Goal: Task Accomplishment & Management: Manage account settings

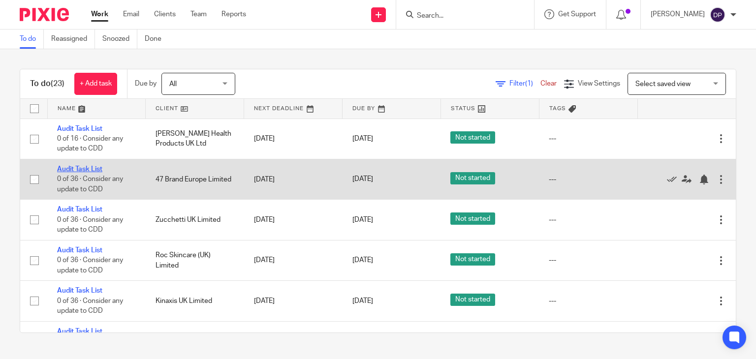
click at [90, 169] on link "Audit Task List" at bounding box center [79, 169] width 45 height 7
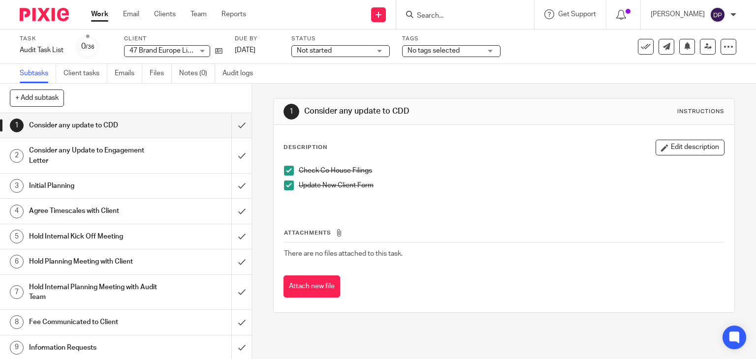
click at [732, 14] on div at bounding box center [733, 15] width 6 height 6
click at [608, 79] on div "Subtasks Client tasks Emails Files Notes (0) Audit logs" at bounding box center [378, 74] width 756 height 20
click at [723, 48] on icon at bounding box center [728, 47] width 10 height 10
click at [98, 15] on link "Work" at bounding box center [99, 14] width 17 height 10
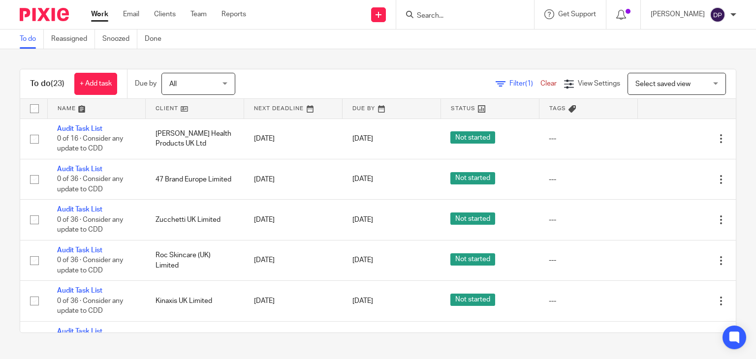
click at [679, 79] on span "Select saved view" at bounding box center [671, 83] width 72 height 21
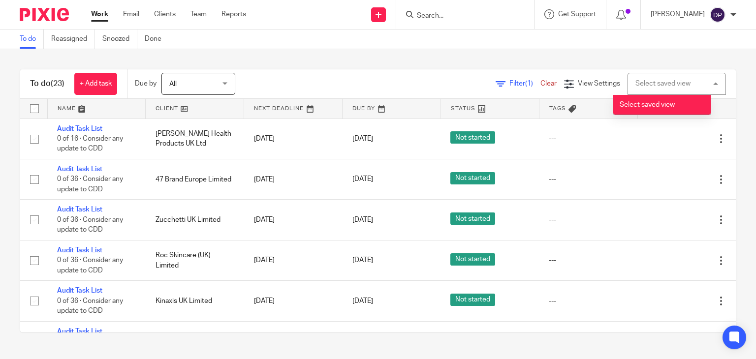
click at [679, 79] on div "Select saved view Select saved view" at bounding box center [676, 84] width 98 height 22
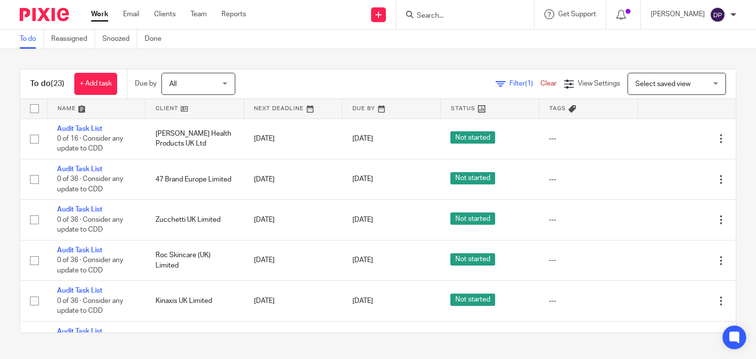
click at [739, 94] on div "To do (23) + Add task Due by All All Today Tomorrow This week Next week This mo…" at bounding box center [378, 201] width 756 height 304
click at [98, 18] on link "Work" at bounding box center [99, 14] width 17 height 10
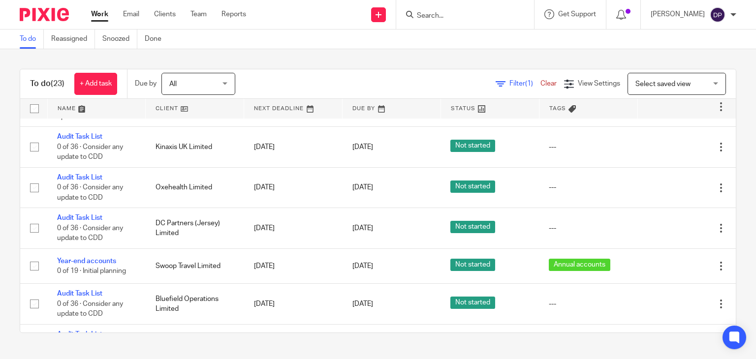
scroll to position [394, 0]
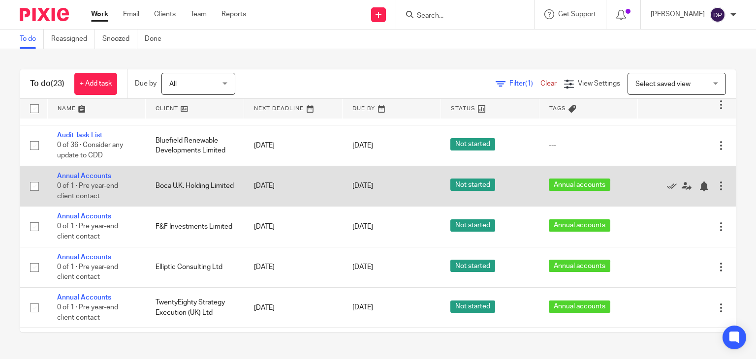
click at [36, 187] on input "checkbox" at bounding box center [34, 186] width 19 height 19
checkbox input "true"
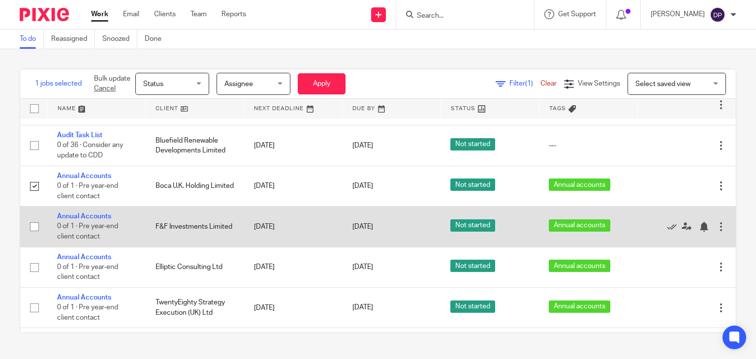
click at [36, 230] on input "checkbox" at bounding box center [34, 226] width 19 height 19
checkbox input "true"
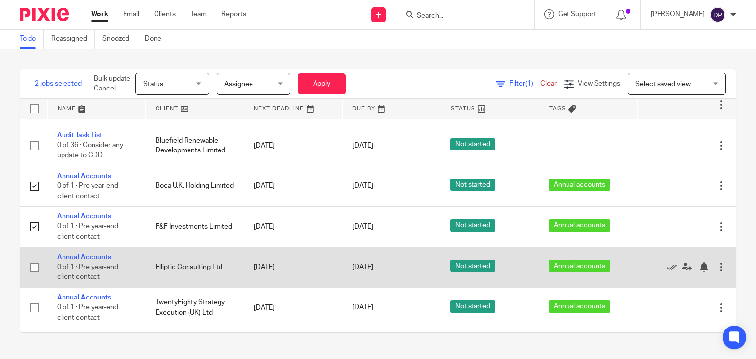
click at [33, 269] on input "checkbox" at bounding box center [34, 267] width 19 height 19
checkbox input "true"
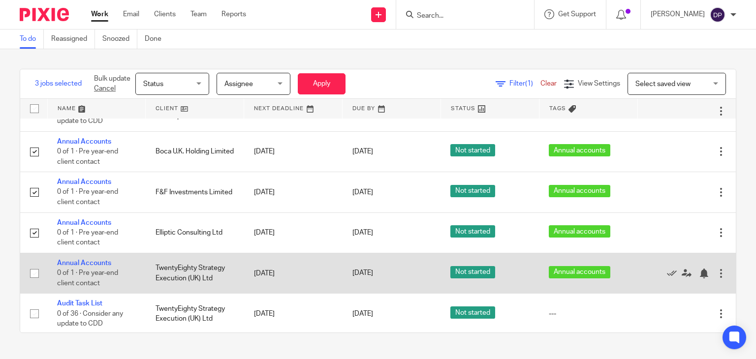
scroll to position [443, 0]
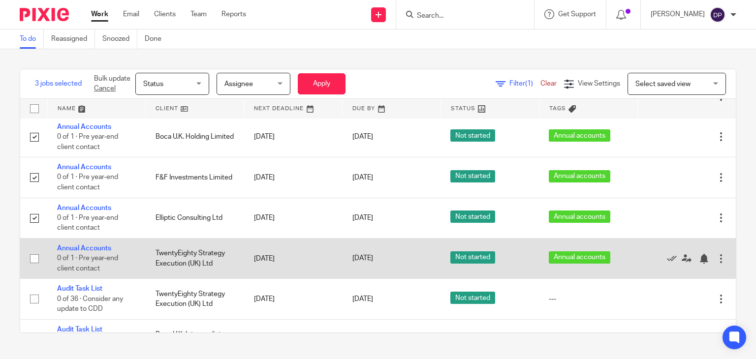
click at [35, 264] on input "checkbox" at bounding box center [34, 258] width 19 height 19
checkbox input "true"
click at [681, 262] on icon at bounding box center [686, 259] width 10 height 10
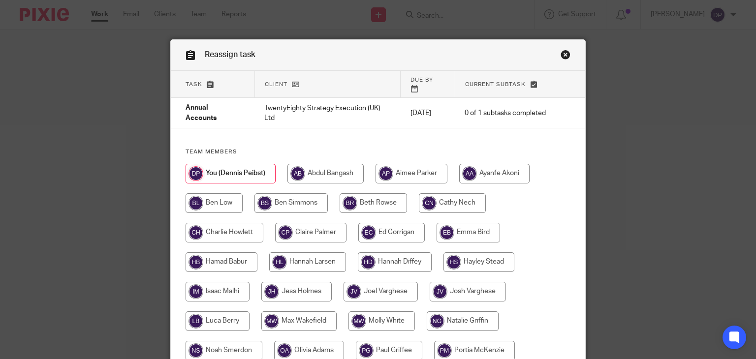
click at [232, 227] on input "radio" at bounding box center [224, 233] width 78 height 20
radio input "true"
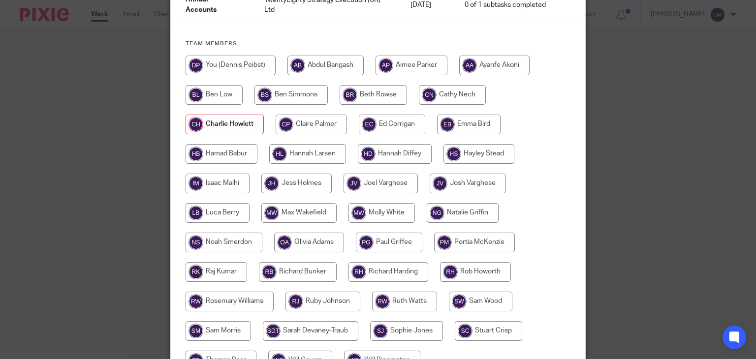
scroll to position [203, 0]
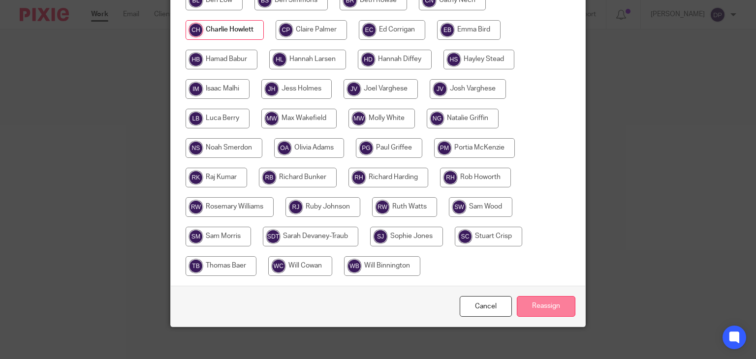
click at [540, 305] on input "Reassign" at bounding box center [546, 306] width 59 height 21
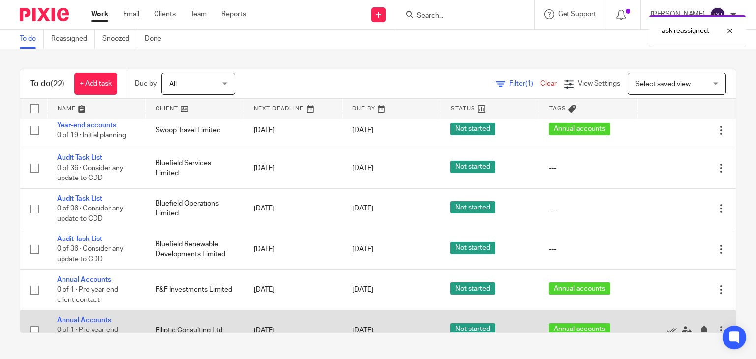
scroll to position [443, 0]
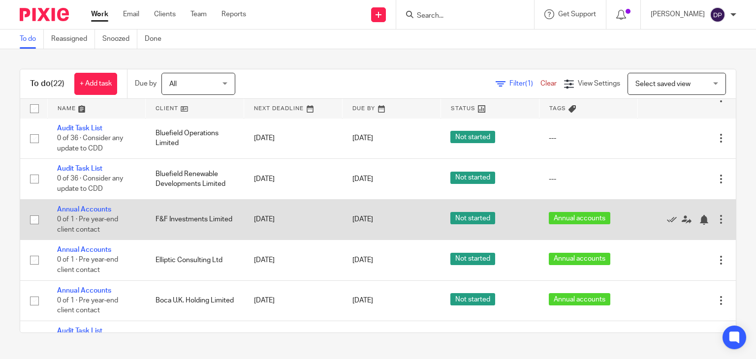
scroll to position [344, 0]
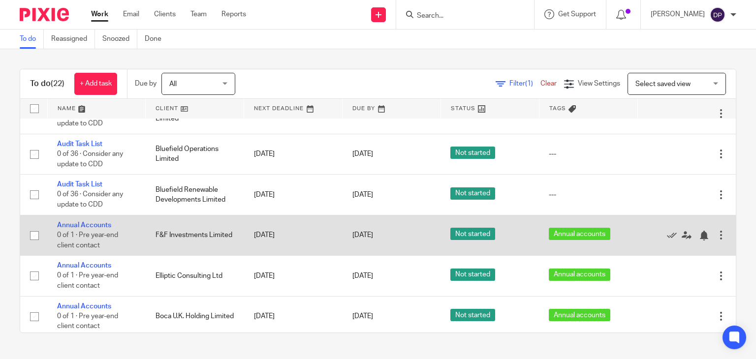
click at [35, 237] on input "checkbox" at bounding box center [34, 235] width 19 height 19
checkbox input "true"
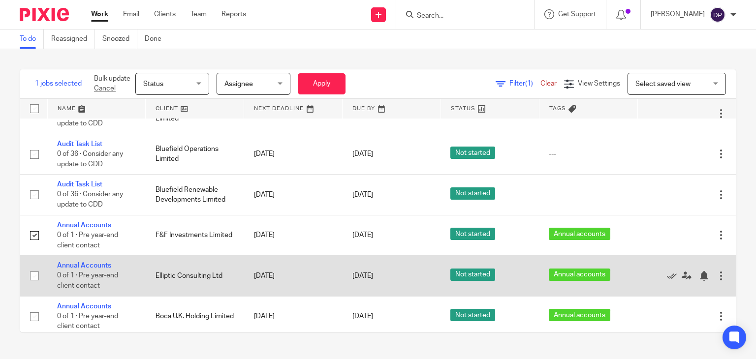
click at [36, 280] on input "checkbox" at bounding box center [34, 276] width 19 height 19
checkbox input "true"
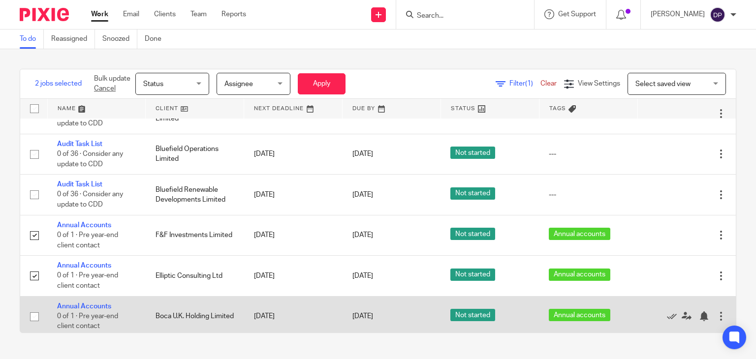
click at [35, 323] on input "checkbox" at bounding box center [34, 316] width 19 height 19
checkbox input "true"
click at [681, 319] on icon at bounding box center [686, 316] width 10 height 10
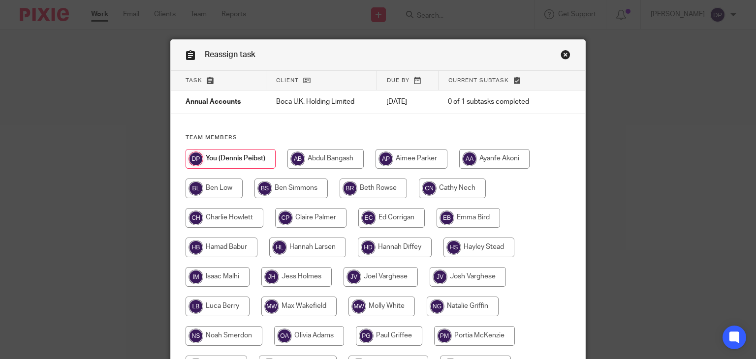
click at [242, 216] on input "radio" at bounding box center [224, 218] width 78 height 20
radio input "true"
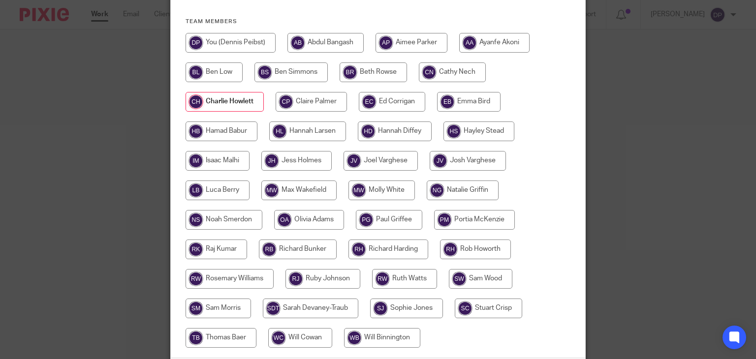
scroll to position [195, 0]
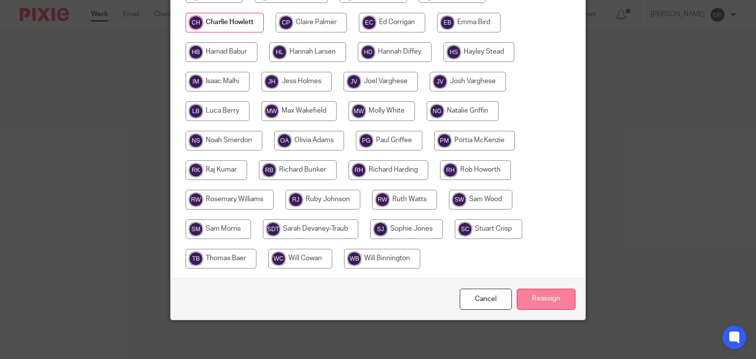
click at [535, 298] on input "Reassign" at bounding box center [546, 299] width 59 height 21
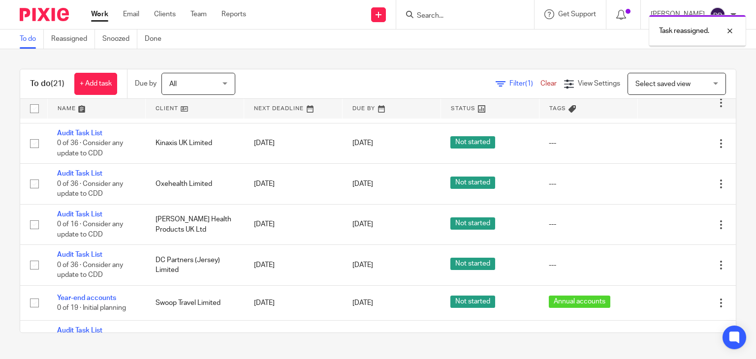
scroll to position [394, 0]
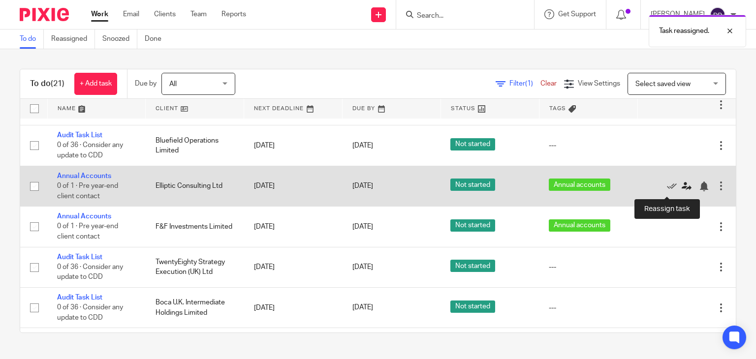
click at [681, 190] on icon at bounding box center [686, 187] width 10 height 10
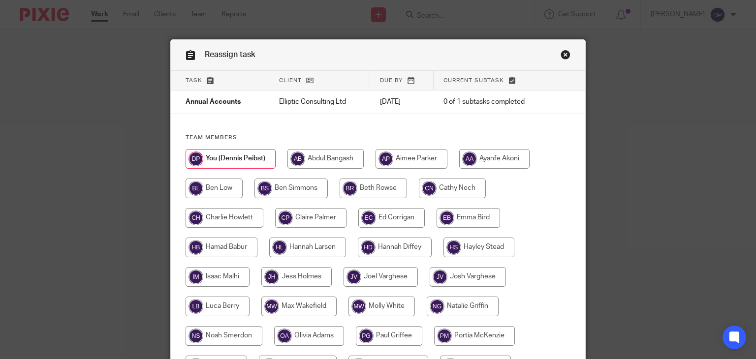
click at [229, 219] on input "radio" at bounding box center [224, 218] width 78 height 20
radio input "true"
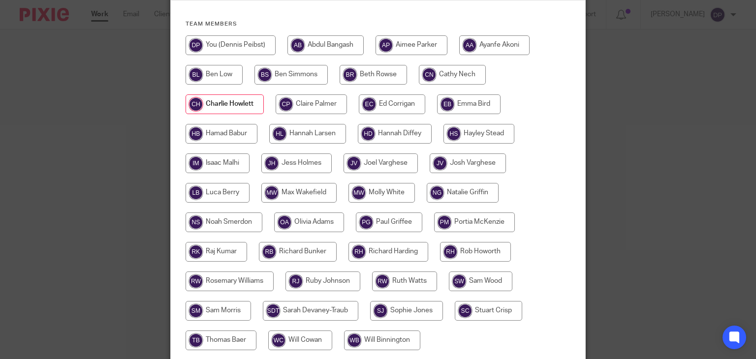
scroll to position [195, 0]
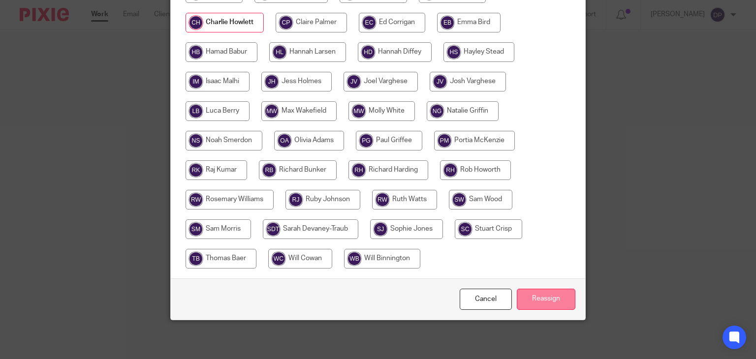
click at [535, 296] on input "Reassign" at bounding box center [546, 299] width 59 height 21
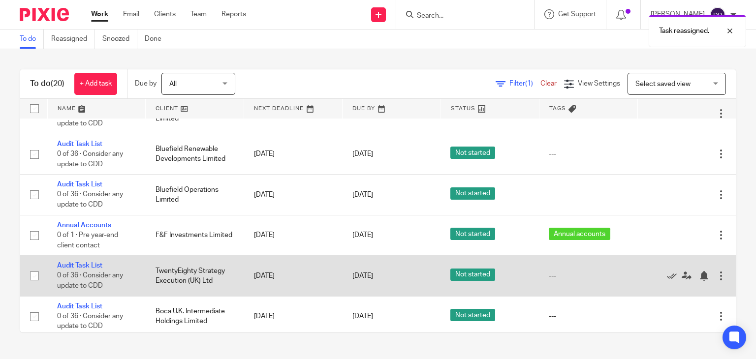
scroll to position [394, 0]
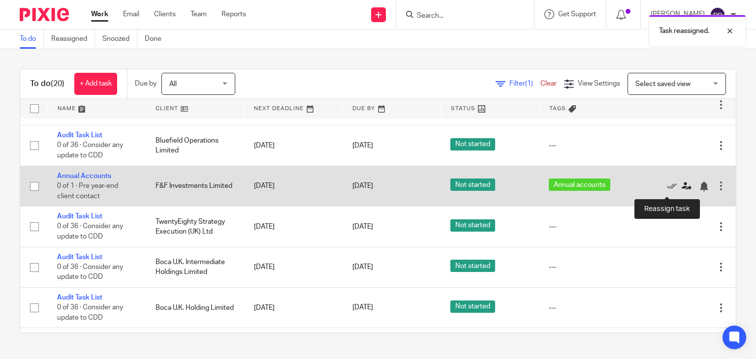
click at [681, 189] on icon at bounding box center [686, 187] width 10 height 10
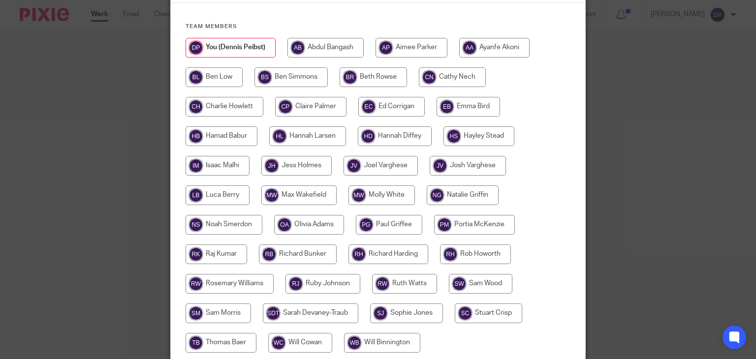
scroll to position [97, 0]
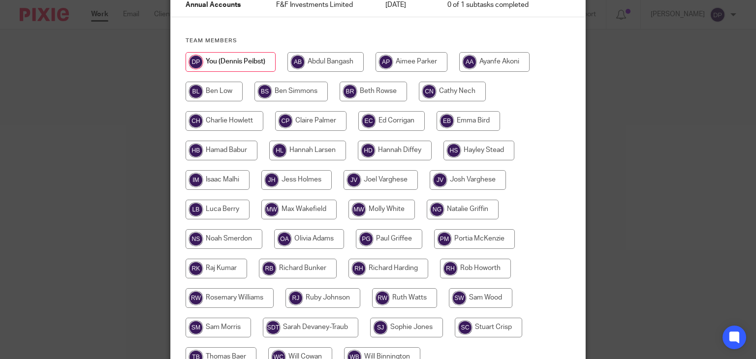
click at [250, 123] on input "radio" at bounding box center [224, 121] width 78 height 20
radio input "true"
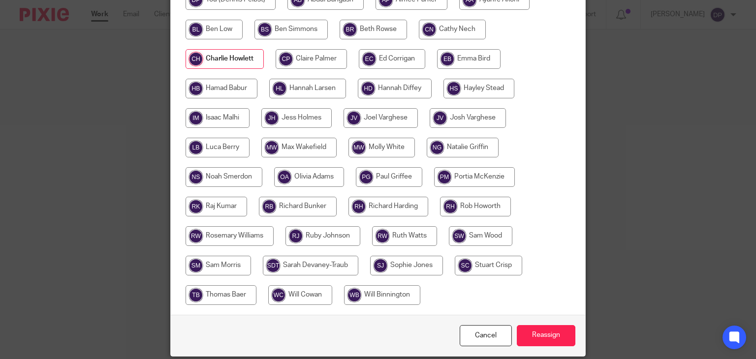
scroll to position [195, 0]
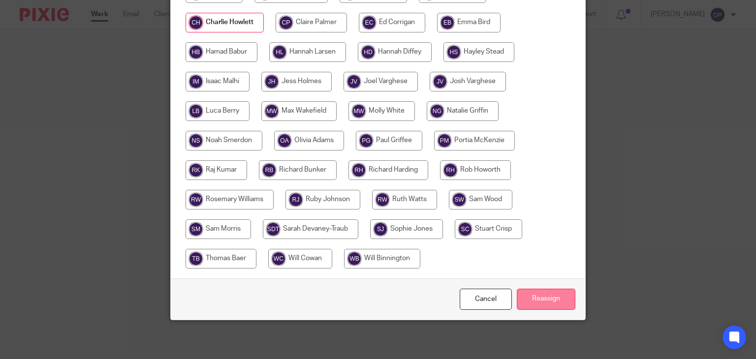
click at [539, 289] on input "Reassign" at bounding box center [546, 299] width 59 height 21
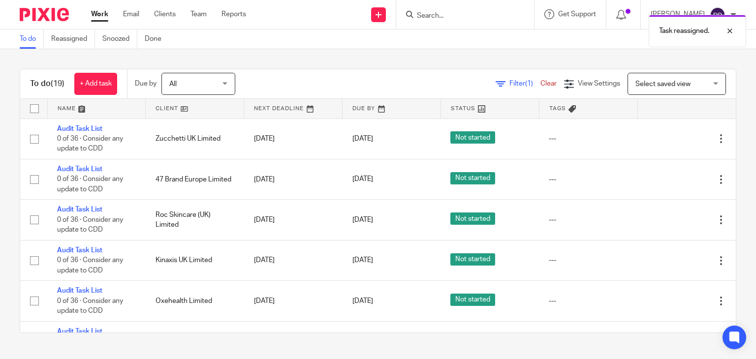
click at [355, 104] on link at bounding box center [391, 109] width 98 height 20
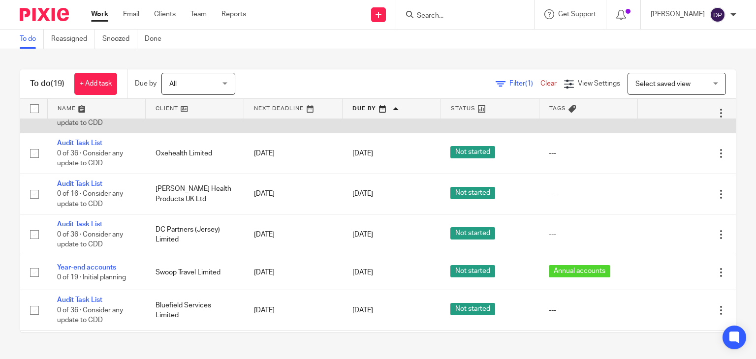
scroll to position [197, 0]
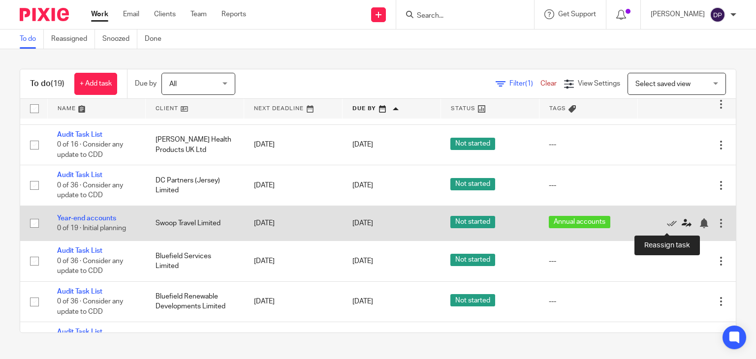
click at [681, 225] on icon at bounding box center [686, 223] width 10 height 10
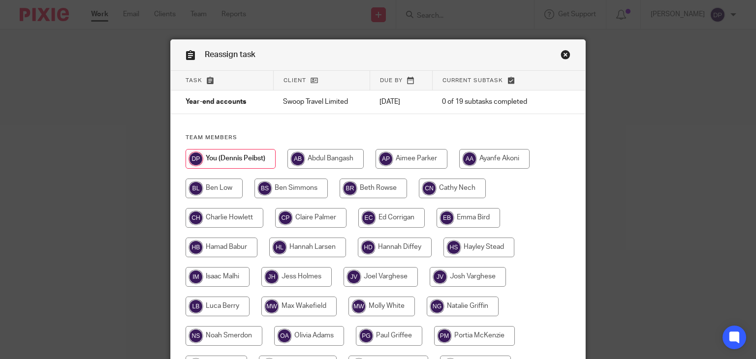
click at [233, 219] on input "radio" at bounding box center [224, 218] width 78 height 20
radio input "true"
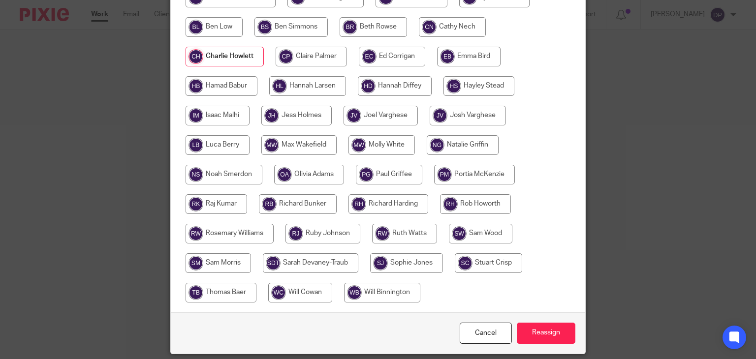
scroll to position [195, 0]
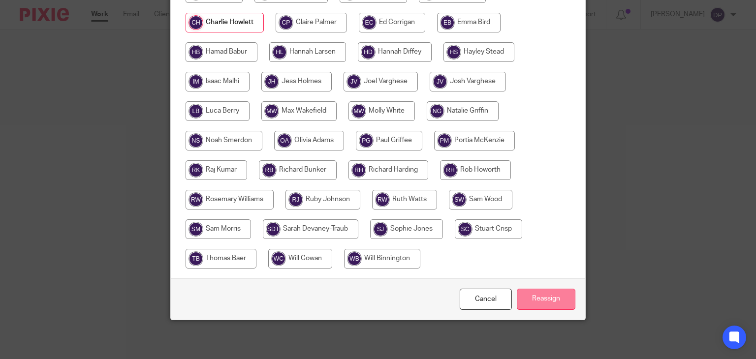
click at [533, 300] on input "Reassign" at bounding box center [546, 299] width 59 height 21
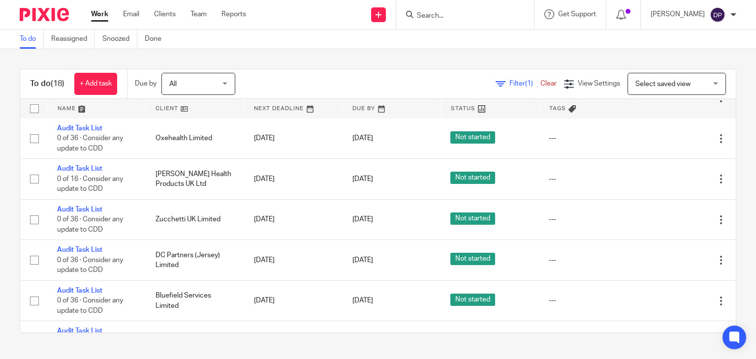
scroll to position [73, 0]
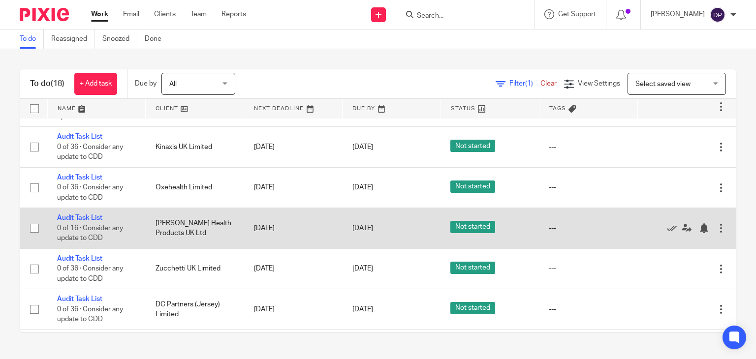
click at [716, 227] on div at bounding box center [721, 228] width 10 height 10
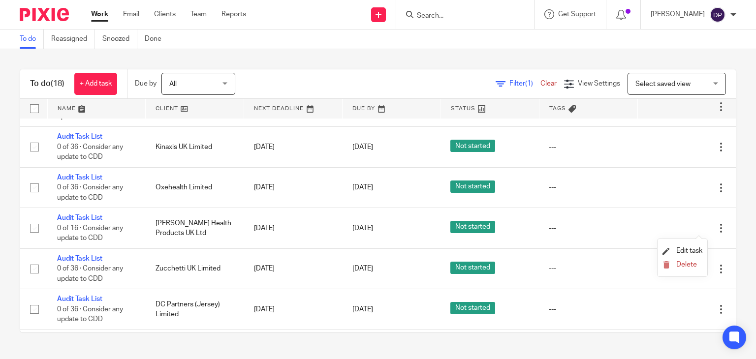
click at [728, 221] on div "To do (18) + Add task Due by All All Today Tomorrow This week Next week This mo…" at bounding box center [378, 201] width 756 height 304
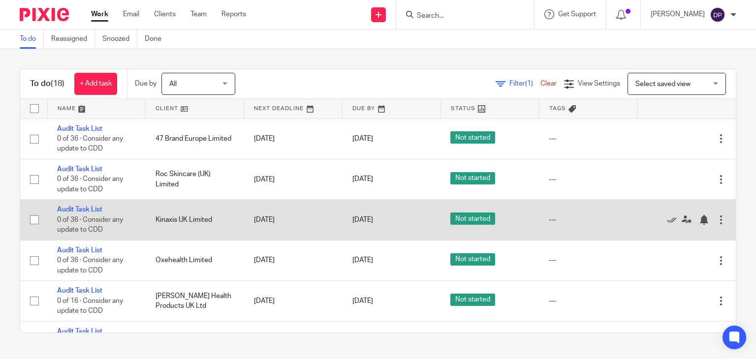
scroll to position [98, 0]
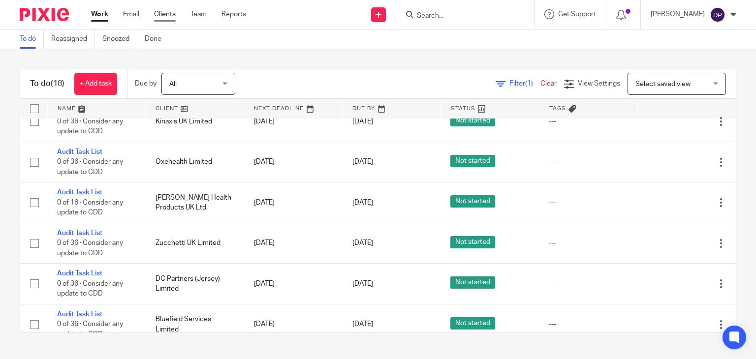
click at [164, 10] on link "Clients" at bounding box center [165, 14] width 22 height 10
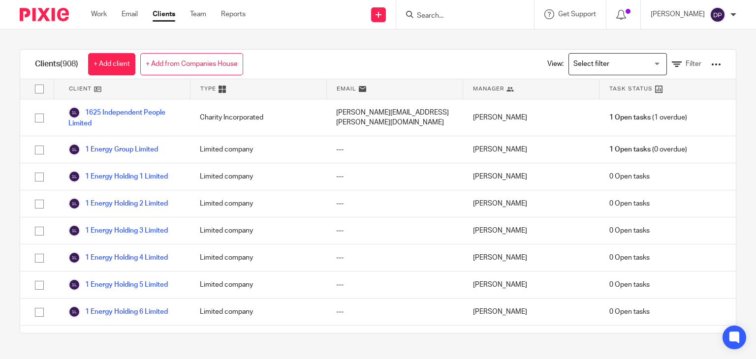
click at [440, 18] on input "Search" at bounding box center [460, 16] width 89 height 9
type input "zucc"
click at [471, 40] on link at bounding box center [475, 38] width 122 height 15
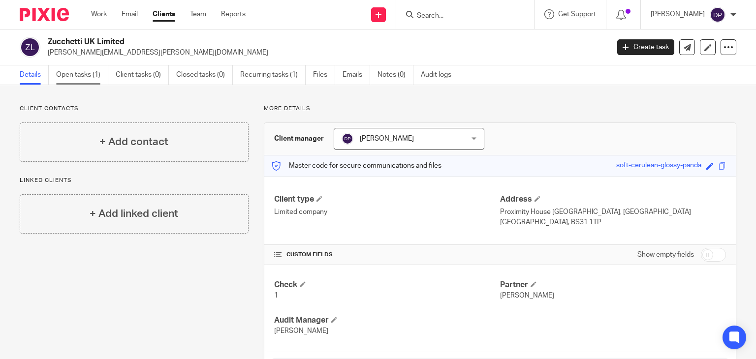
click at [75, 75] on link "Open tasks (1)" at bounding box center [82, 74] width 52 height 19
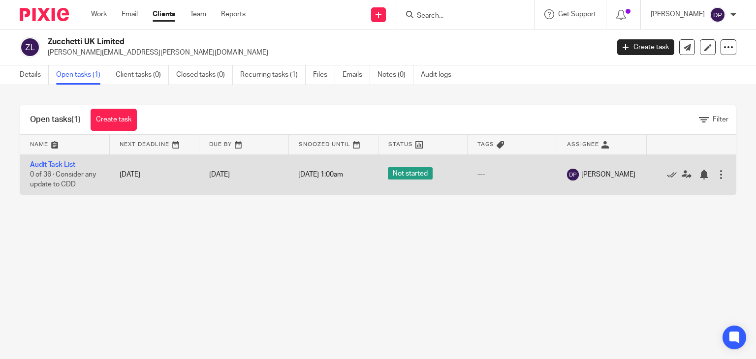
click at [716, 173] on div at bounding box center [721, 175] width 10 height 10
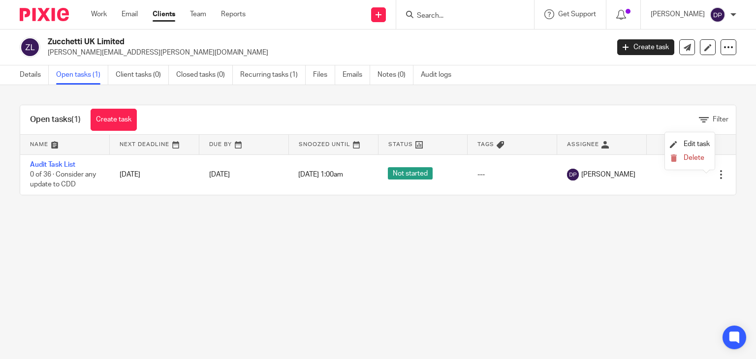
click at [547, 211] on div "Open tasks (1) Create task Filter Name Next Deadline Due By Snoozed Until Statu…" at bounding box center [378, 150] width 756 height 130
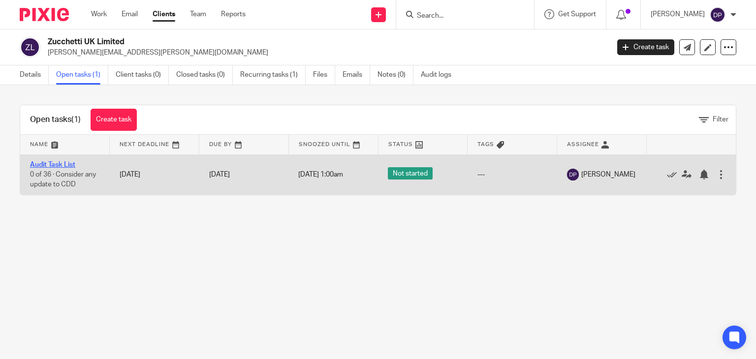
click at [60, 162] on link "Audit Task List" at bounding box center [52, 164] width 45 height 7
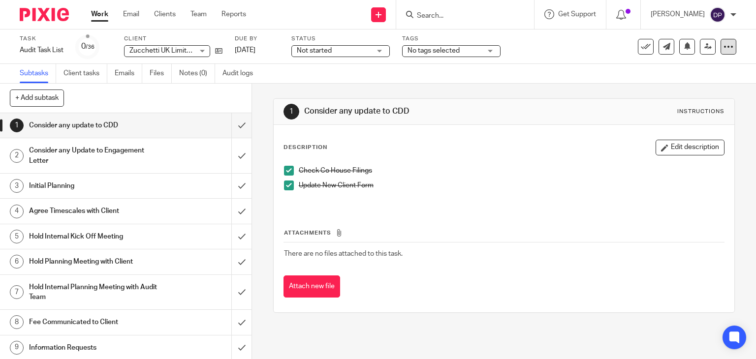
click at [723, 51] on icon at bounding box center [728, 47] width 10 height 10
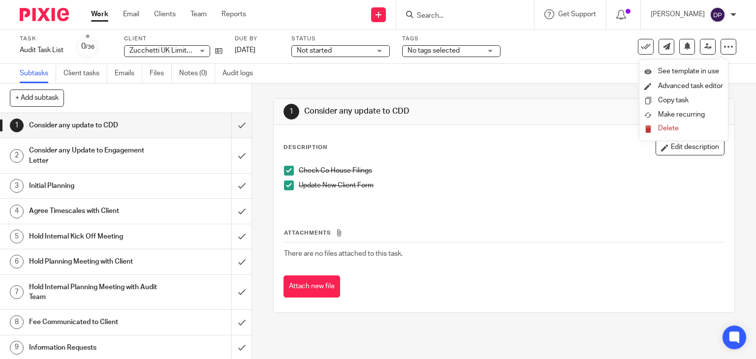
click at [665, 130] on span "Delete" at bounding box center [668, 128] width 21 height 7
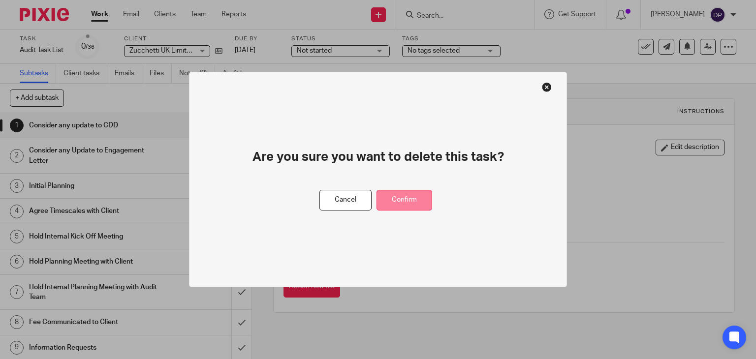
click at [407, 199] on button "Confirm" at bounding box center [404, 200] width 56 height 21
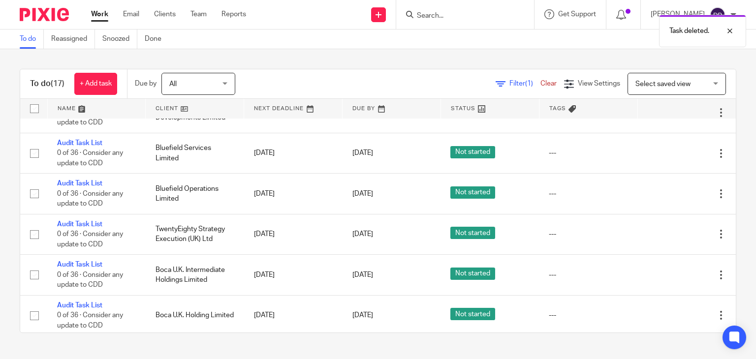
scroll to position [180, 0]
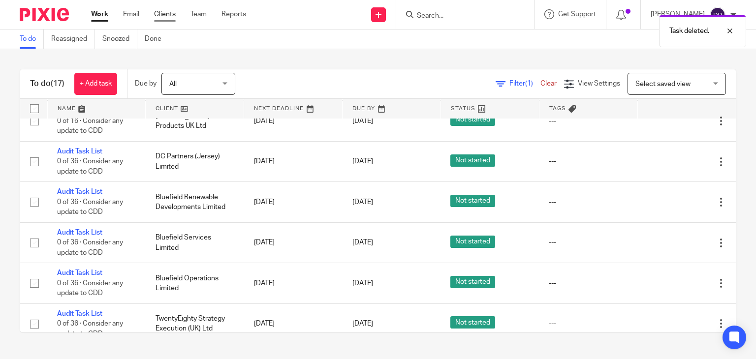
click at [168, 15] on link "Clients" at bounding box center [165, 14] width 22 height 10
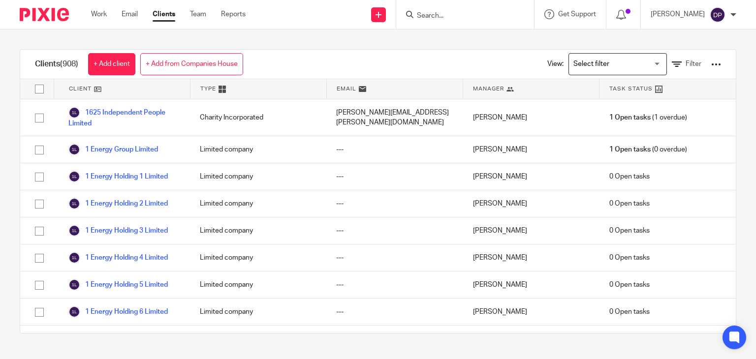
click at [439, 12] on input "Search" at bounding box center [460, 16] width 89 height 9
type input "zucc"
click at [453, 35] on link at bounding box center [475, 38] width 122 height 15
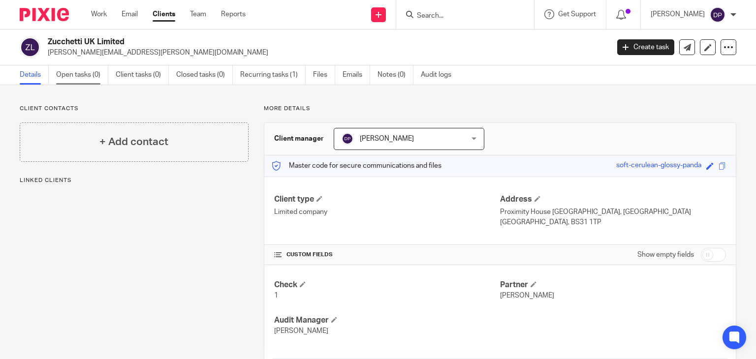
click at [77, 75] on link "Open tasks (0)" at bounding box center [82, 74] width 52 height 19
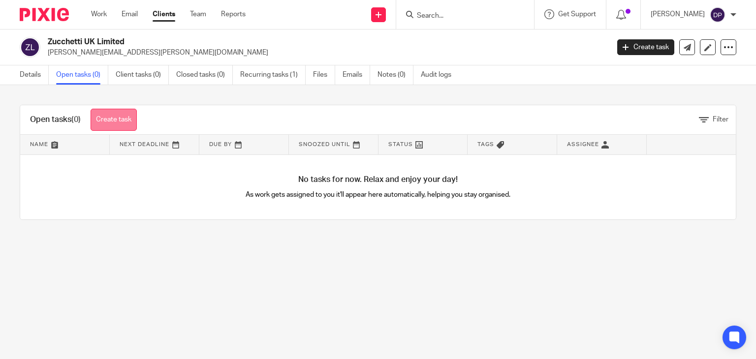
click at [116, 121] on link "Create task" at bounding box center [114, 120] width 46 height 22
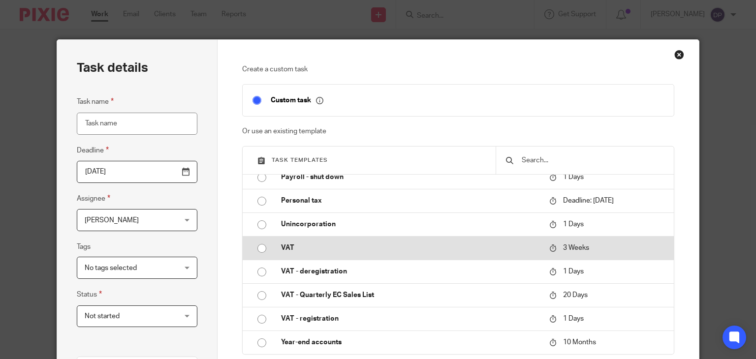
scroll to position [26, 0]
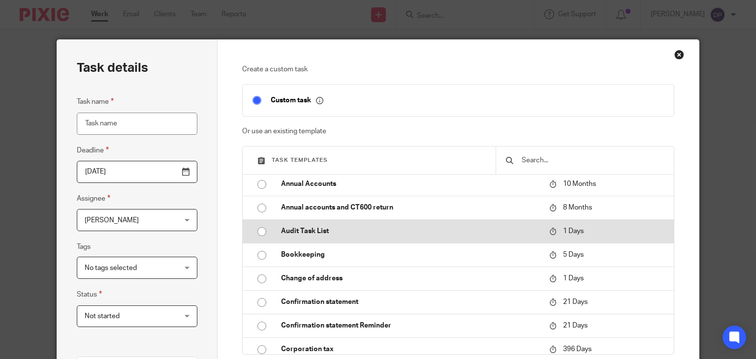
click at [313, 228] on p "Audit Task List" at bounding box center [410, 231] width 258 height 10
type input "2025-08-16"
type input "Audit Task List"
checkbox input "false"
radio input "true"
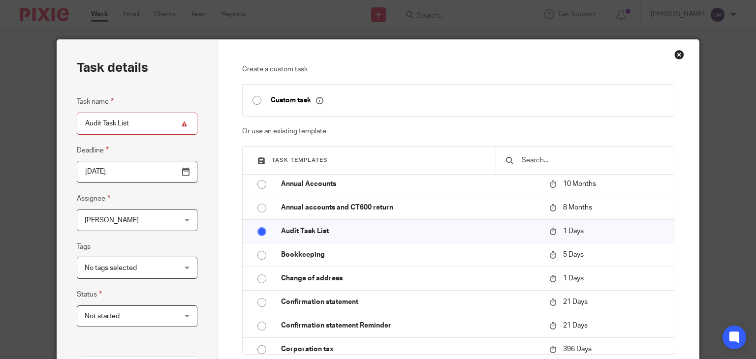
scroll to position [49, 0]
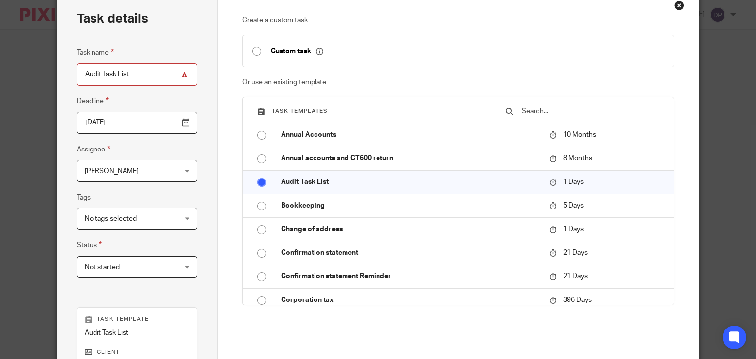
click at [182, 124] on input "2025-08-16" at bounding box center [137, 123] width 121 height 22
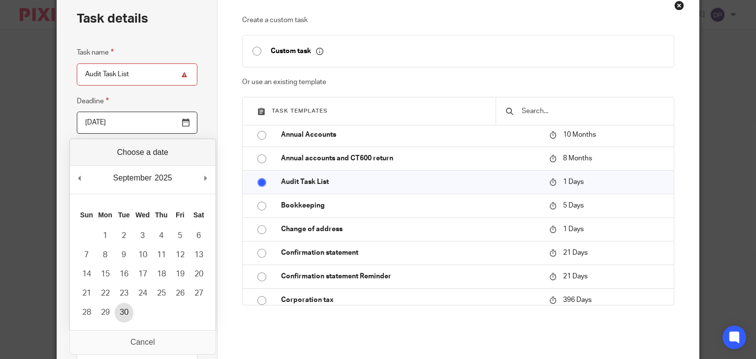
type input "2025-09-30"
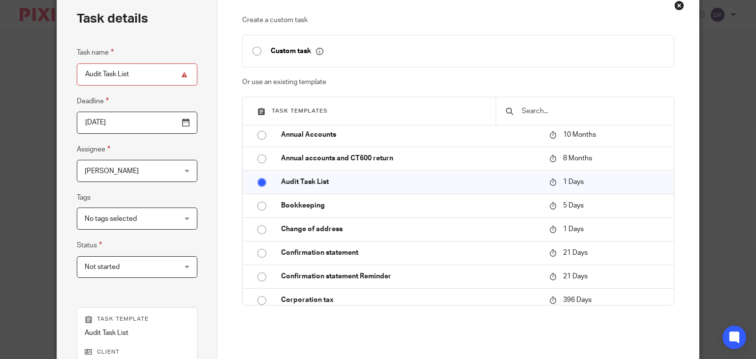
click at [206, 200] on div "Task details Task name Audit Task List Deadline 2025-09-30 Assignee Dennis Peib…" at bounding box center [137, 242] width 160 height 502
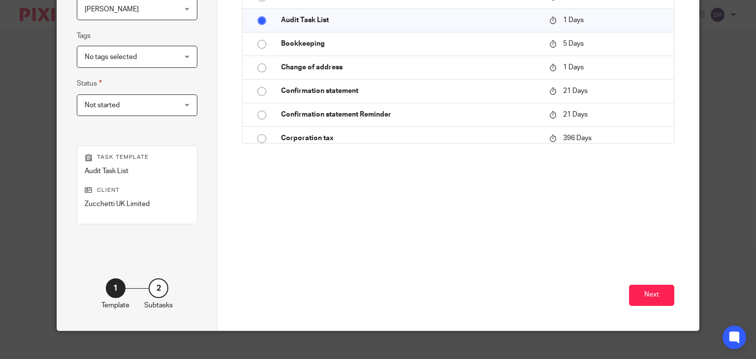
scroll to position [222, 0]
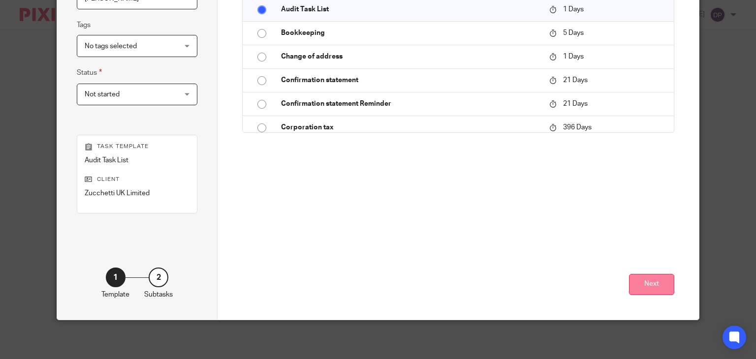
click at [650, 280] on button "Next" at bounding box center [651, 284] width 45 height 21
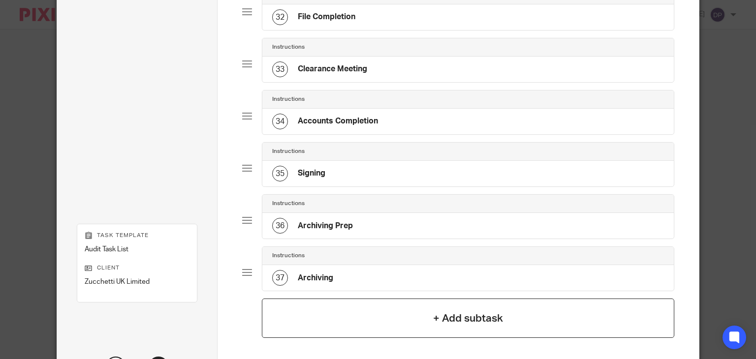
scroll to position [1800, 0]
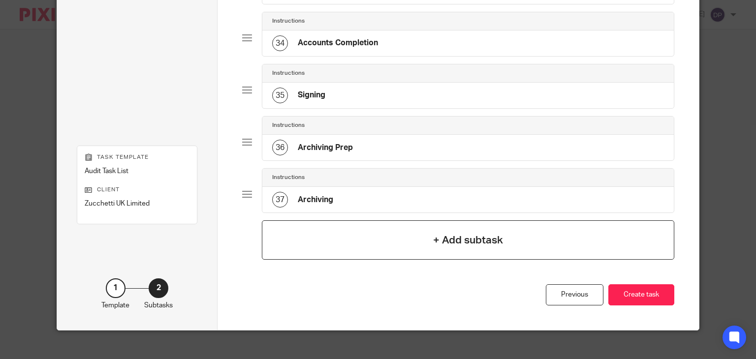
click at [622, 284] on button "Create task" at bounding box center [641, 294] width 66 height 21
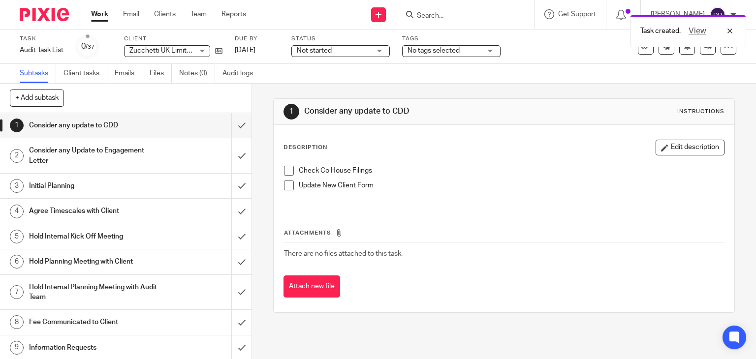
click at [102, 13] on link "Work" at bounding box center [99, 14] width 17 height 10
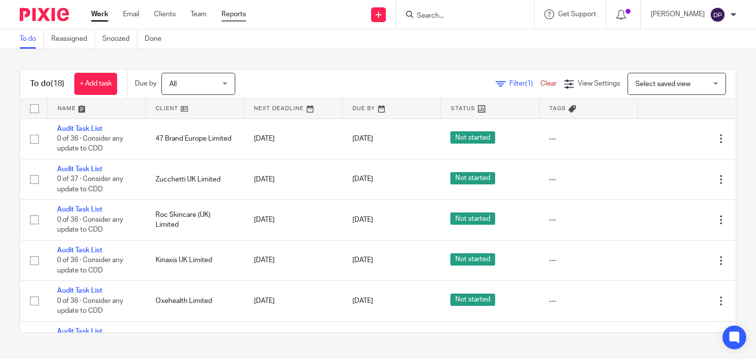
click at [230, 11] on link "Reports" at bounding box center [233, 14] width 25 height 10
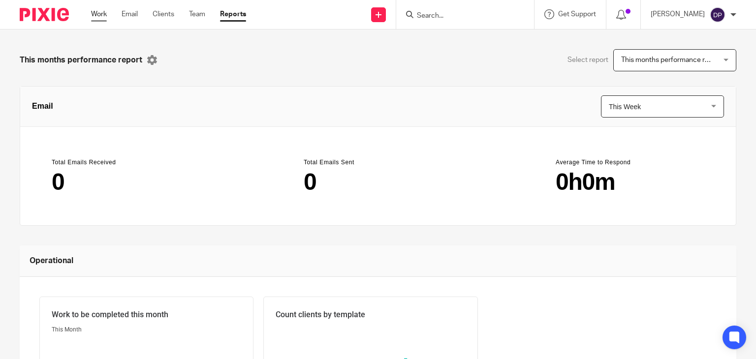
click at [98, 14] on link "Work" at bounding box center [99, 14] width 16 height 10
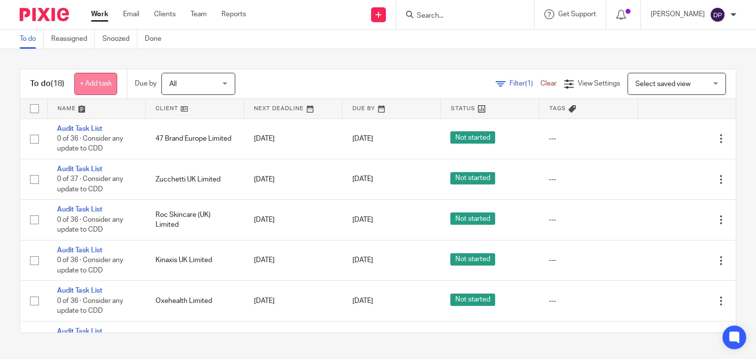
click at [100, 86] on link "+ Add task" at bounding box center [95, 84] width 43 height 22
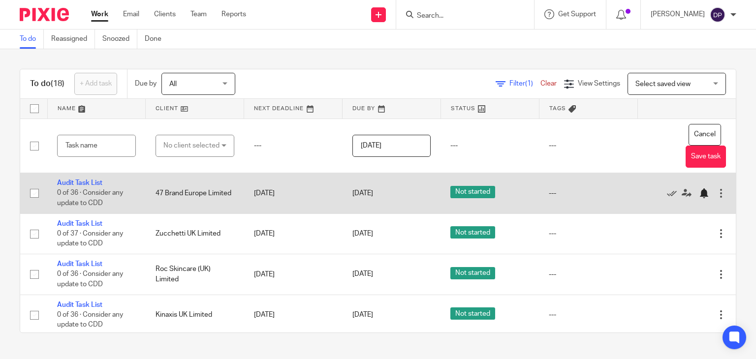
click at [688, 130] on button "Cancel" at bounding box center [704, 135] width 32 height 22
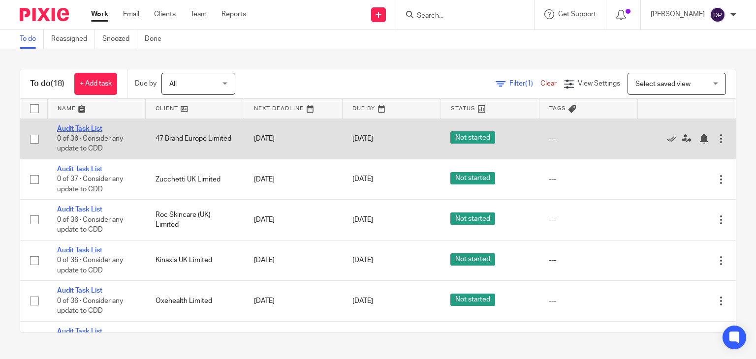
click at [95, 128] on link "Audit Task List" at bounding box center [79, 128] width 45 height 7
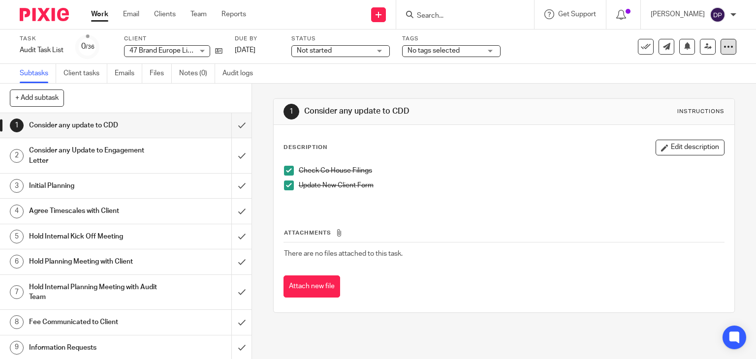
click at [723, 47] on icon at bounding box center [728, 47] width 10 height 10
click at [708, 84] on link "Advanced task editor" at bounding box center [690, 86] width 65 height 7
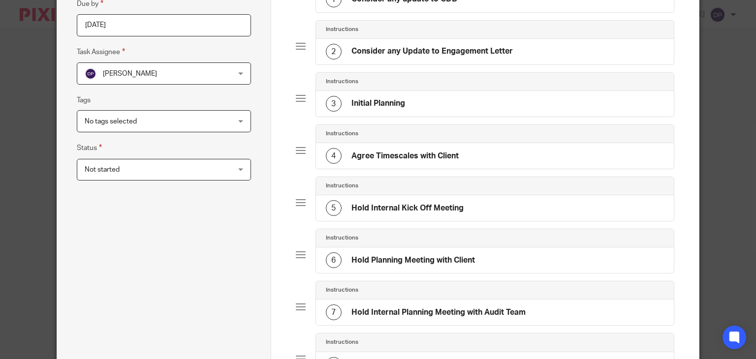
scroll to position [148, 0]
click at [212, 170] on span "Not started" at bounding box center [151, 168] width 132 height 21
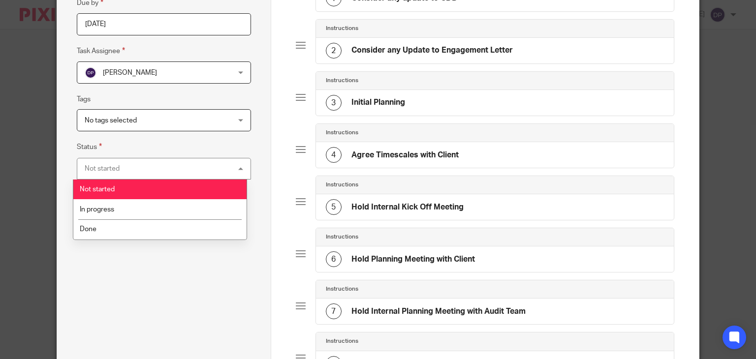
click at [212, 170] on div "Not started Not started" at bounding box center [164, 169] width 174 height 22
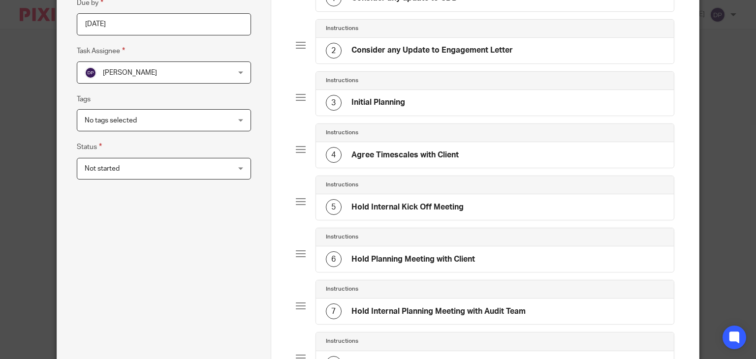
click at [207, 122] on span "No tags selected" at bounding box center [151, 120] width 132 height 21
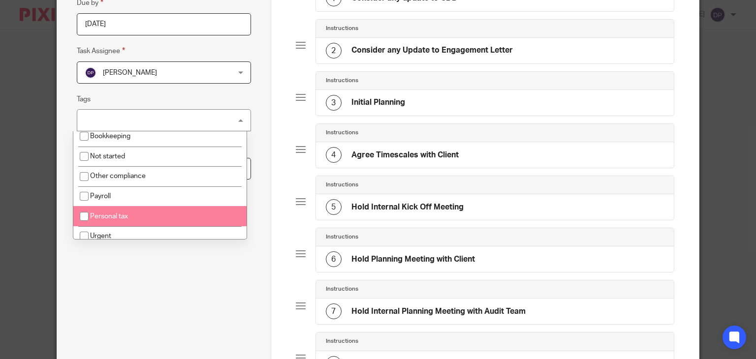
scroll to position [0, 0]
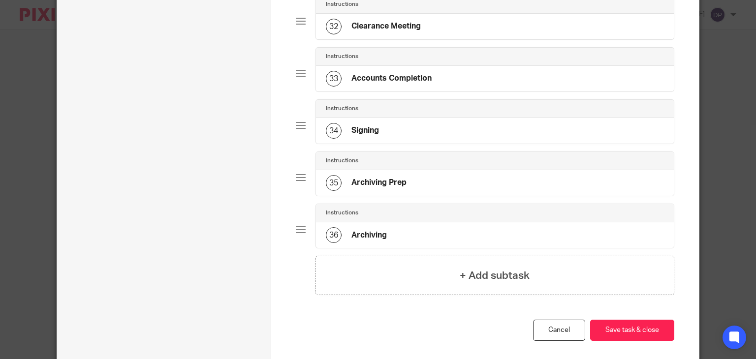
scroll to position [1773, 0]
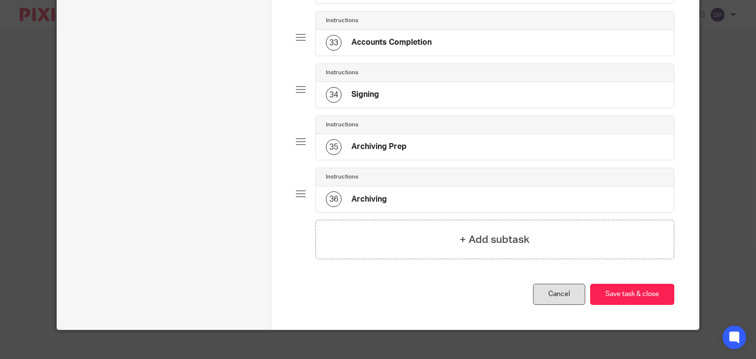
click at [542, 284] on link "Cancel" at bounding box center [559, 294] width 52 height 21
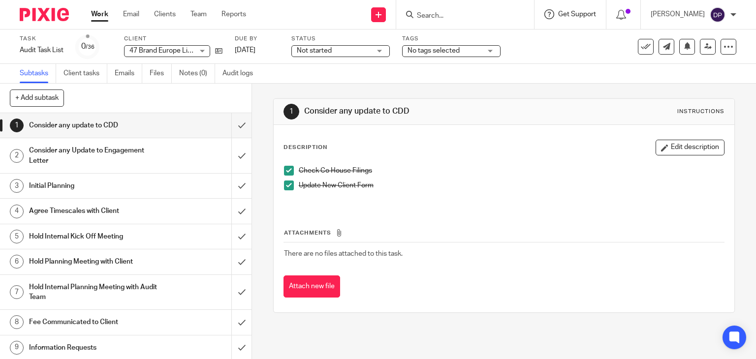
click at [576, 14] on span "Get Support" at bounding box center [577, 14] width 38 height 7
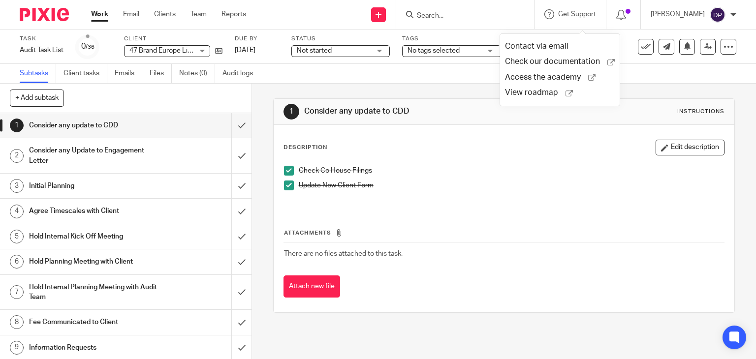
click at [411, 69] on div "Subtasks Client tasks Emails Files Notes (0) Audit logs" at bounding box center [378, 74] width 756 height 20
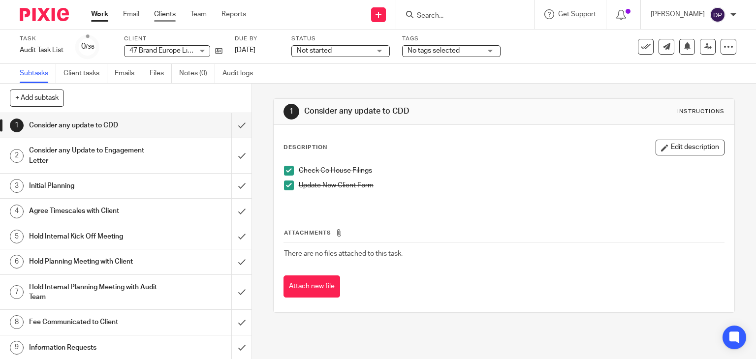
click at [166, 14] on link "Clients" at bounding box center [165, 14] width 22 height 10
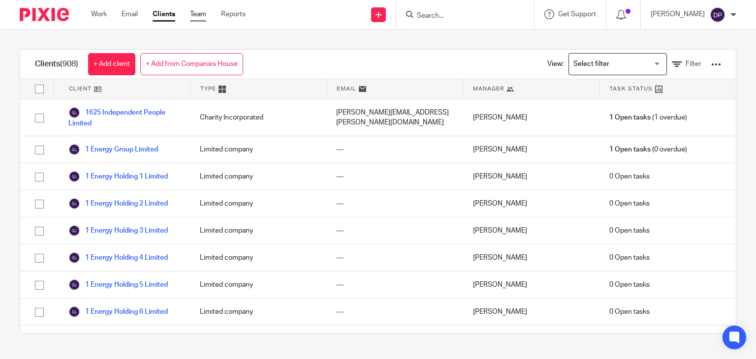
click at [199, 15] on link "Team" at bounding box center [198, 14] width 16 height 10
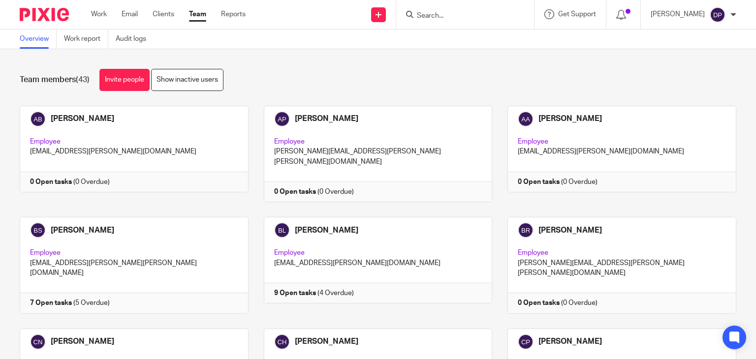
drag, startPoint x: 432, startPoint y: 16, endPoint x: 458, endPoint y: 20, distance: 26.0
click at [432, 16] on input "Search" at bounding box center [460, 16] width 89 height 9
type input "templa"
click at [33, 14] on img at bounding box center [44, 14] width 49 height 13
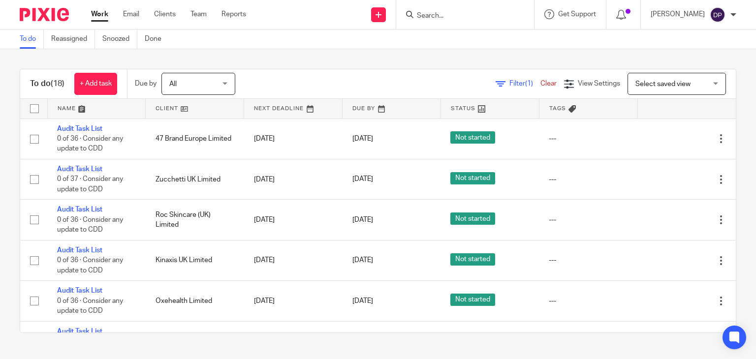
drag, startPoint x: 76, startPoint y: 126, endPoint x: 0, endPoint y: 126, distance: 75.8
click at [0, 127] on div "To do (18) + Add task Due by All All [DATE] [DATE] This week Next week This mon…" at bounding box center [378, 201] width 756 height 304
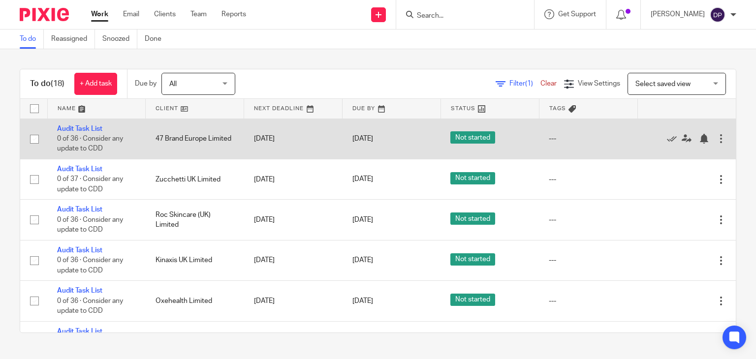
click at [716, 137] on div at bounding box center [721, 139] width 10 height 10
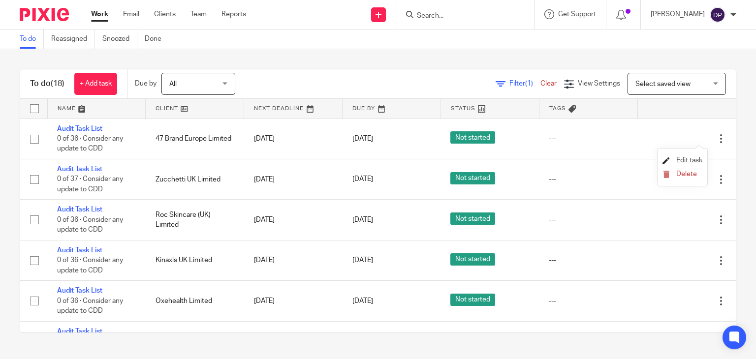
click at [678, 159] on span "Edit task" at bounding box center [689, 160] width 26 height 7
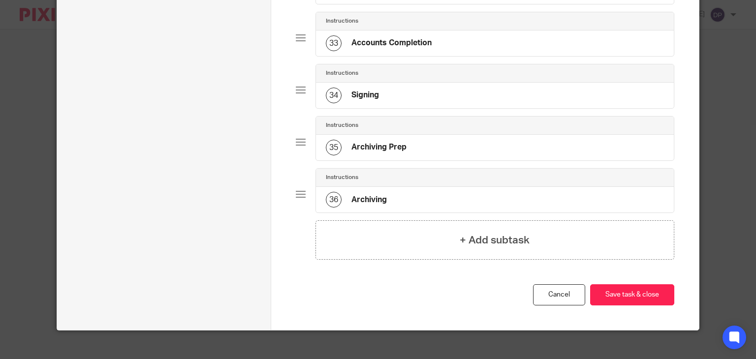
scroll to position [1773, 0]
click at [555, 290] on link "Cancel" at bounding box center [559, 294] width 52 height 21
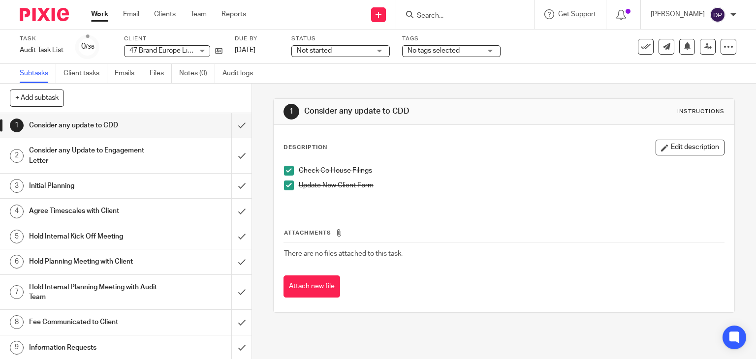
click at [102, 13] on link "Work" at bounding box center [99, 14] width 17 height 10
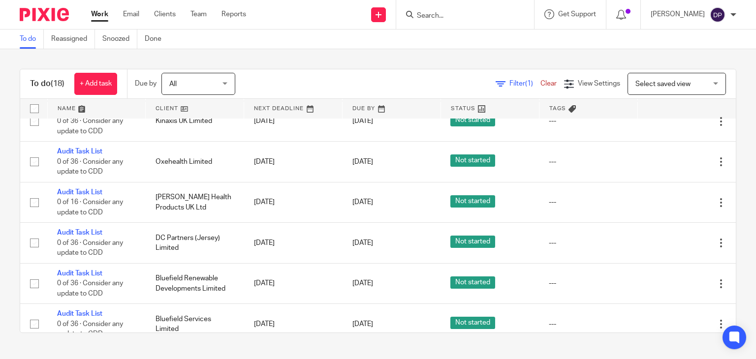
scroll to position [122, 0]
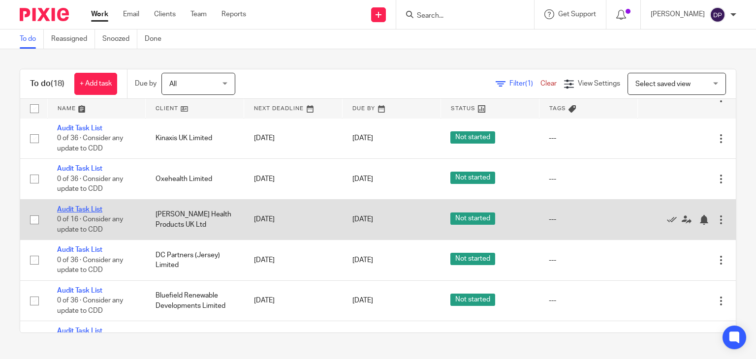
click at [64, 210] on link "Audit Task List" at bounding box center [79, 209] width 45 height 7
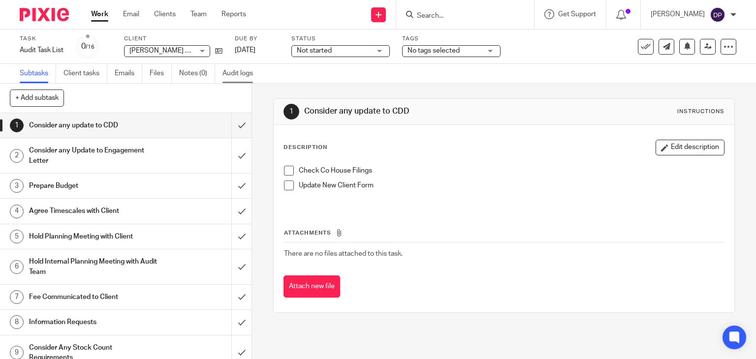
click at [228, 73] on link "Audit logs" at bounding box center [241, 73] width 38 height 19
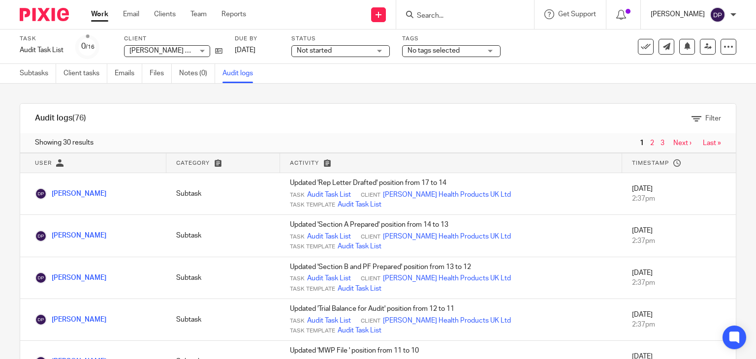
click at [683, 14] on p "[PERSON_NAME]" at bounding box center [677, 14] width 54 height 10
click at [608, 82] on div "Subtasks Client tasks Emails Files Notes (0) Audit logs" at bounding box center [378, 74] width 756 height 20
click at [726, 47] on div at bounding box center [728, 47] width 16 height 16
click at [677, 114] on span "Make recurring" at bounding box center [681, 114] width 47 height 7
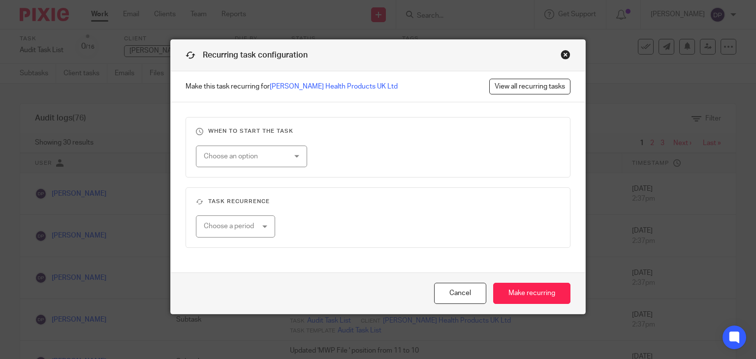
click at [263, 156] on div "Choose an option" at bounding box center [245, 156] width 82 height 21
click at [262, 156] on div "Choose an option" at bounding box center [251, 157] width 111 height 22
click at [252, 224] on div "Choose a period" at bounding box center [232, 226] width 57 height 21
click at [251, 227] on div "Choose a period" at bounding box center [236, 226] width 80 height 22
click at [470, 288] on button "Cancel" at bounding box center [460, 293] width 52 height 21
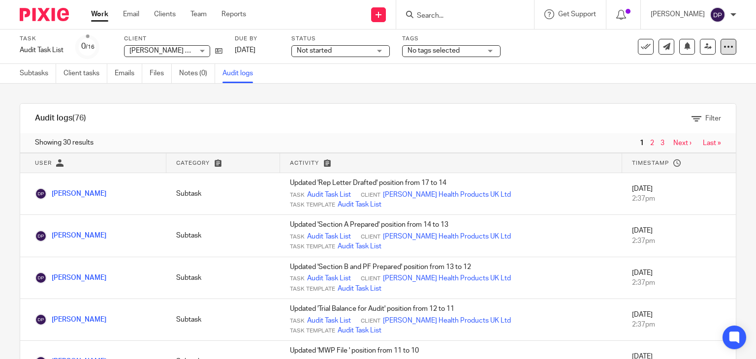
click at [723, 48] on icon at bounding box center [728, 47] width 10 height 10
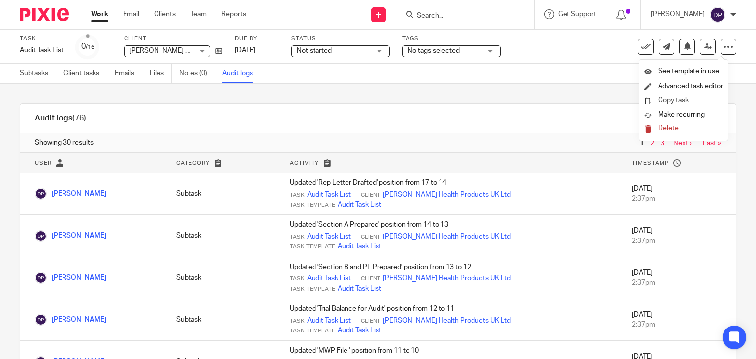
click at [676, 102] on link "Copy task" at bounding box center [673, 100] width 31 height 7
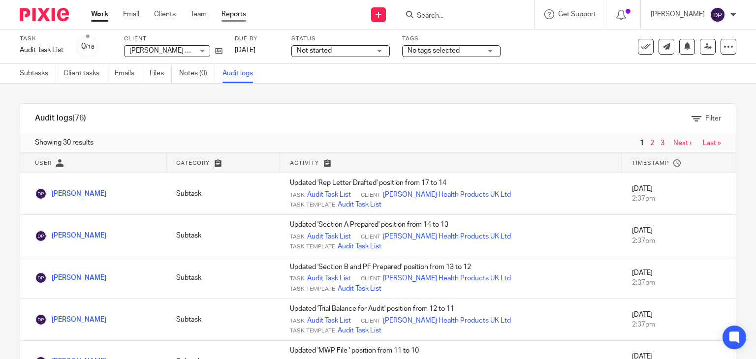
click at [236, 14] on link "Reports" at bounding box center [233, 14] width 25 height 10
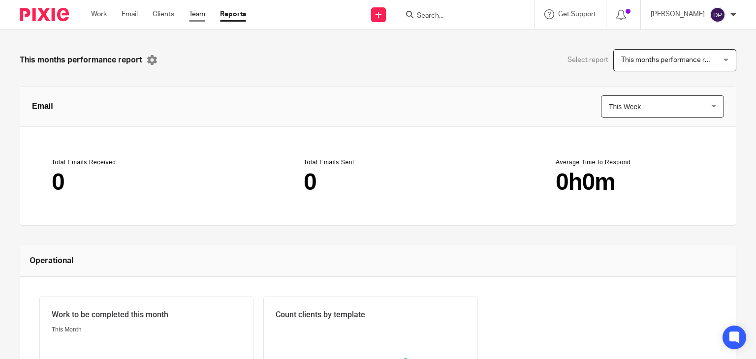
click at [195, 18] on link "Team" at bounding box center [197, 14] width 16 height 10
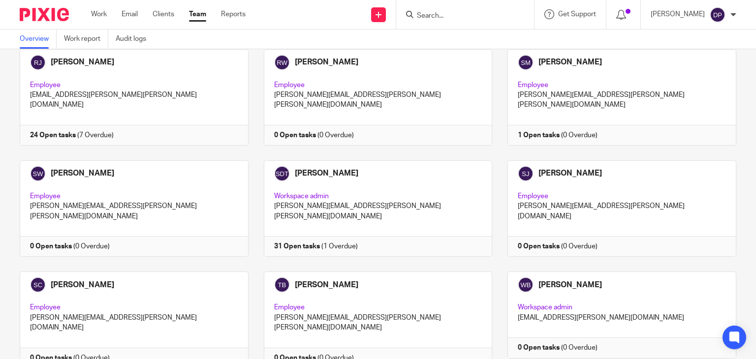
scroll to position [1283, 0]
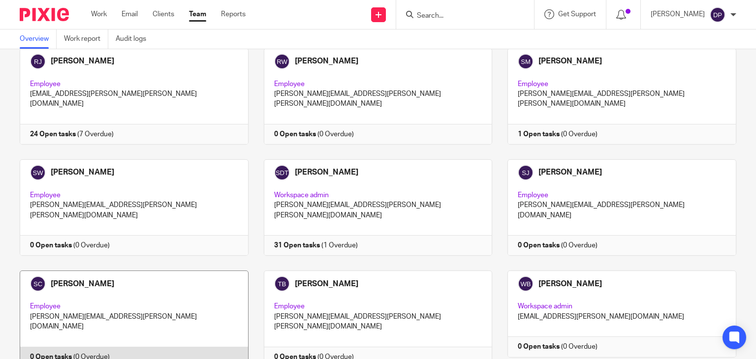
click at [83, 271] on link at bounding box center [126, 319] width 244 height 96
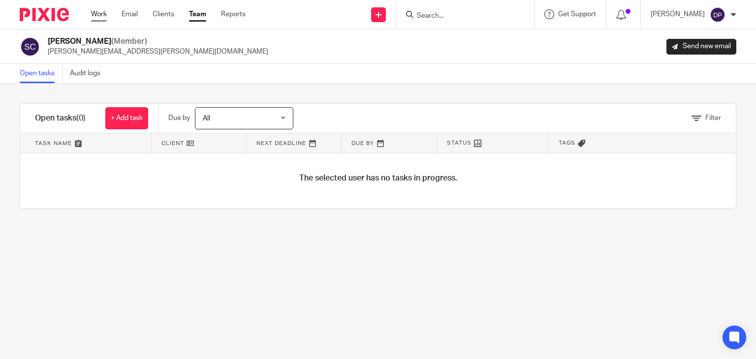
click at [102, 13] on link "Work" at bounding box center [99, 14] width 16 height 10
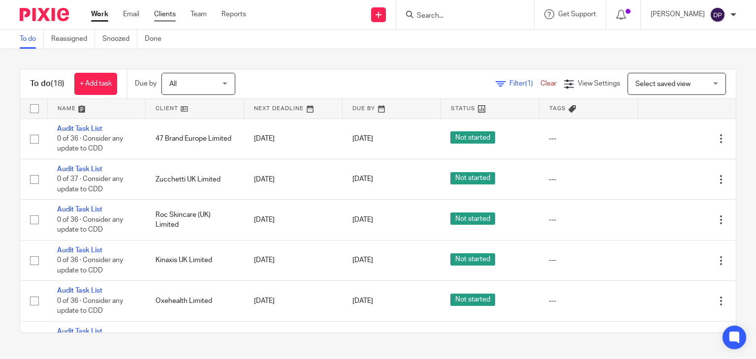
click at [162, 14] on link "Clients" at bounding box center [165, 14] width 22 height 10
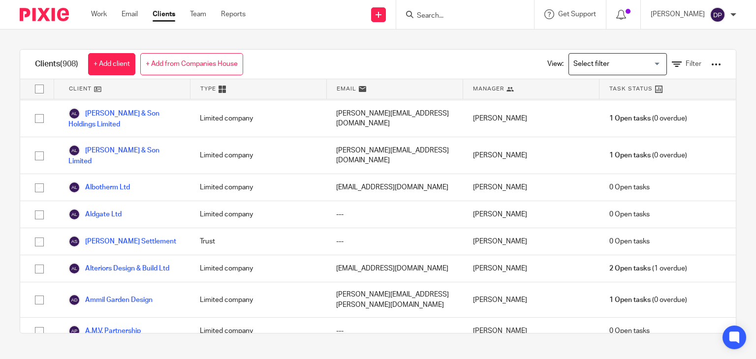
scroll to position [394, 0]
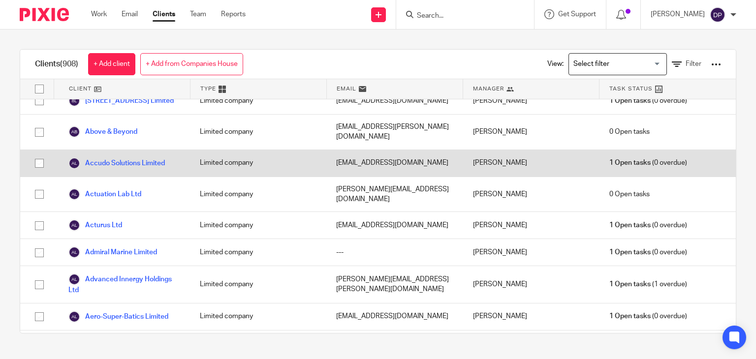
click at [106, 126] on link "Above & Beyond" at bounding box center [102, 132] width 69 height 12
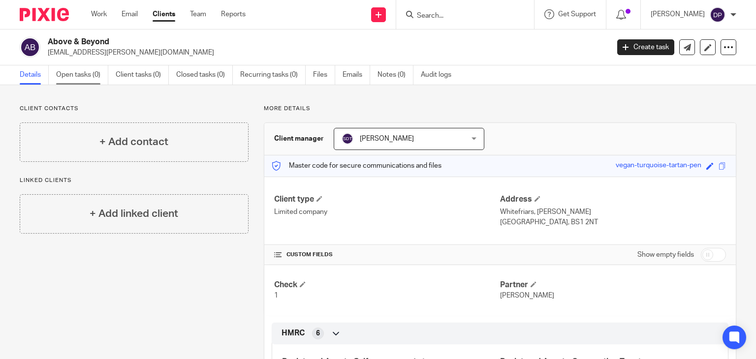
click at [85, 75] on link "Open tasks (0)" at bounding box center [82, 74] width 52 height 19
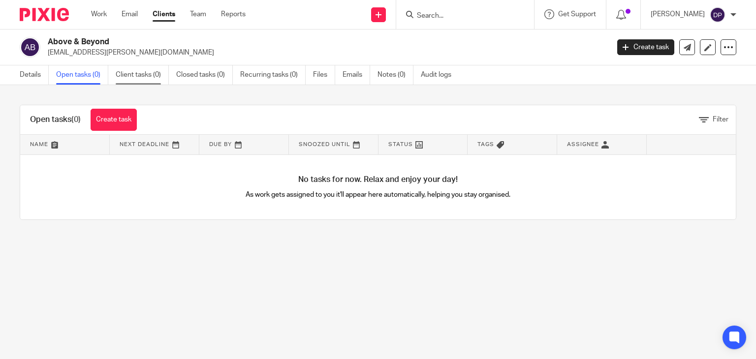
click at [131, 75] on link "Client tasks (0)" at bounding box center [142, 74] width 53 height 19
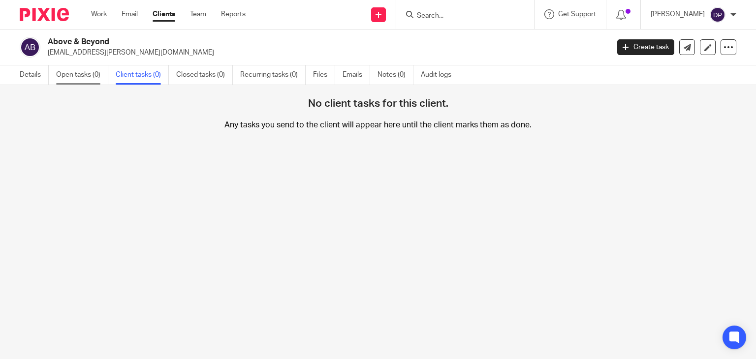
click at [77, 74] on link "Open tasks (0)" at bounding box center [82, 74] width 52 height 19
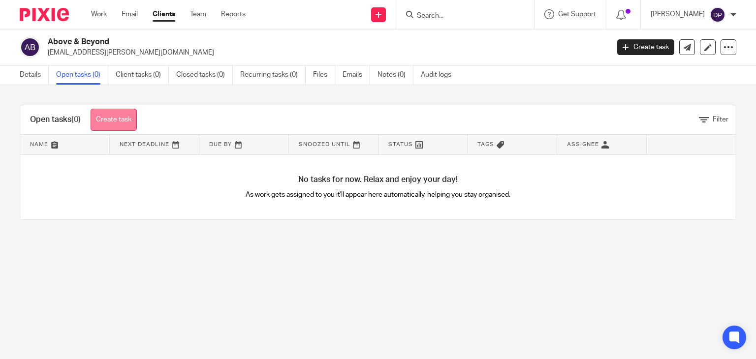
click at [123, 121] on link "Create task" at bounding box center [114, 120] width 46 height 22
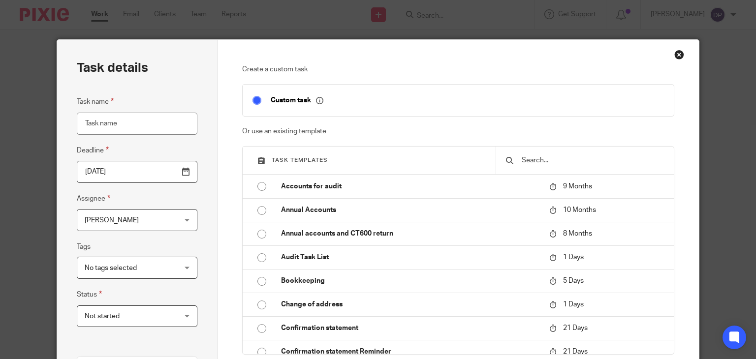
click at [674, 56] on div "Close this dialog window" at bounding box center [679, 55] width 10 height 10
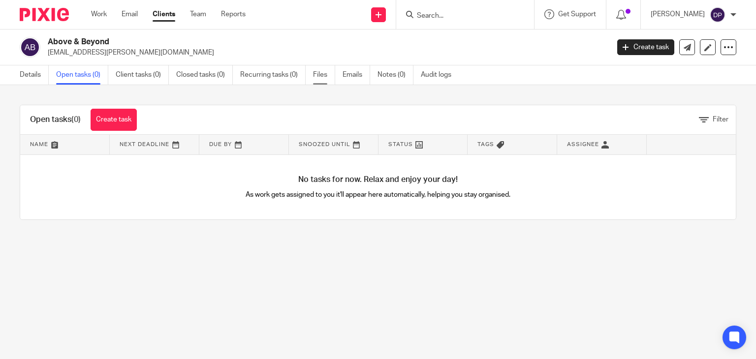
click at [323, 75] on link "Files" at bounding box center [324, 74] width 22 height 19
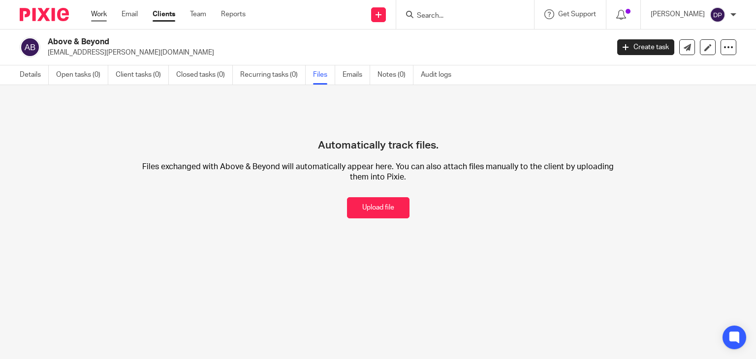
click at [101, 14] on link "Work" at bounding box center [99, 14] width 16 height 10
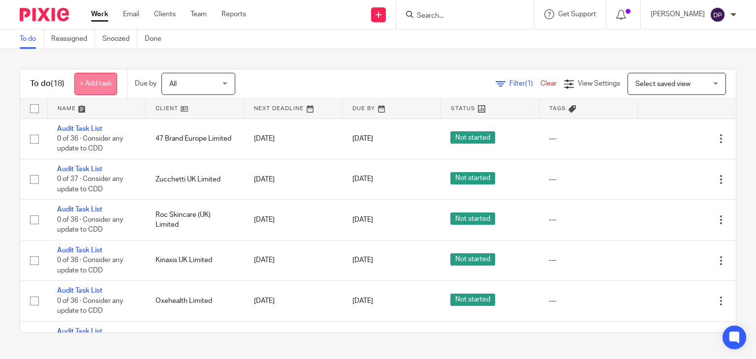
click at [103, 86] on link "+ Add task" at bounding box center [95, 84] width 43 height 22
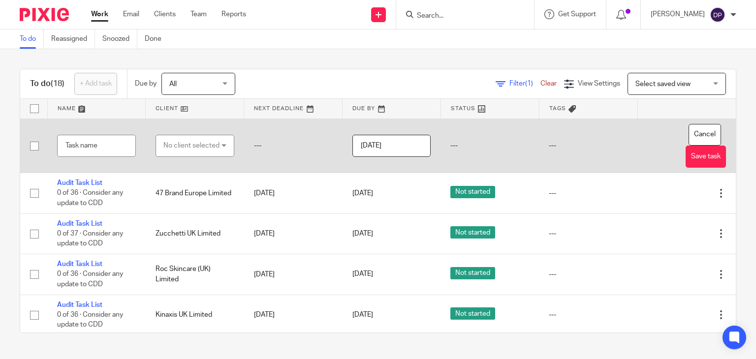
click at [199, 146] on div "No client selected" at bounding box center [191, 145] width 56 height 21
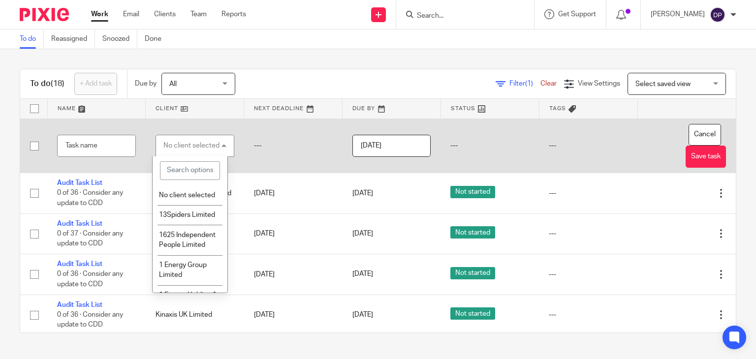
click at [199, 146] on div "No client selected" at bounding box center [191, 145] width 56 height 7
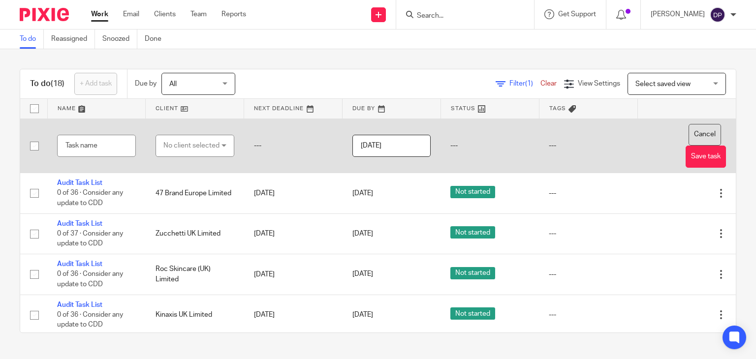
click at [688, 136] on button "Cancel" at bounding box center [704, 135] width 32 height 22
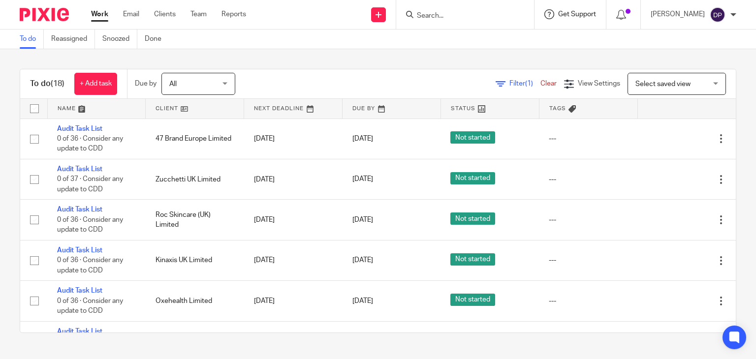
click at [576, 13] on span "Get Support" at bounding box center [577, 14] width 38 height 7
click at [546, 62] on span "Check our documentation" at bounding box center [556, 62] width 102 height 10
click at [593, 9] on div "Get Support" at bounding box center [570, 14] width 52 height 10
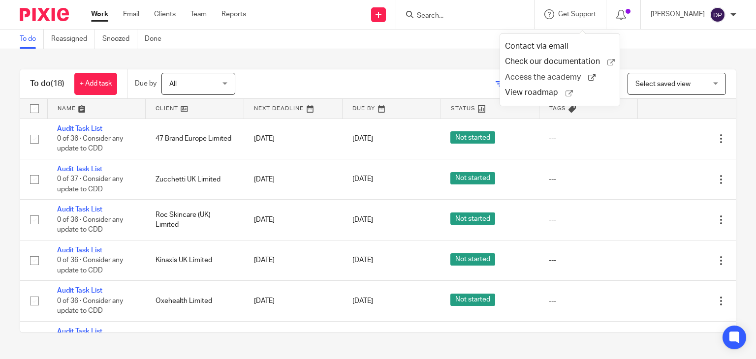
click at [551, 81] on span "Access the academy" at bounding box center [546, 77] width 83 height 10
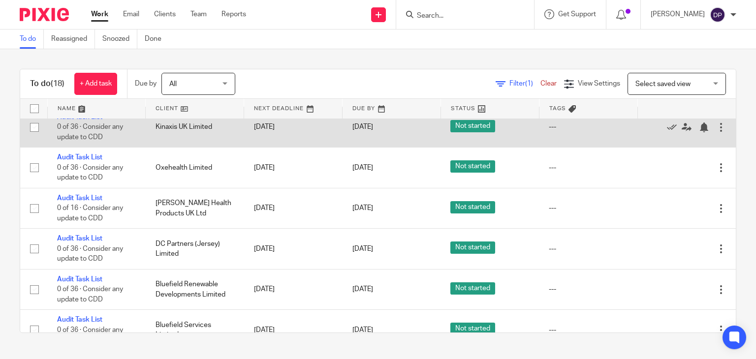
scroll to position [148, 0]
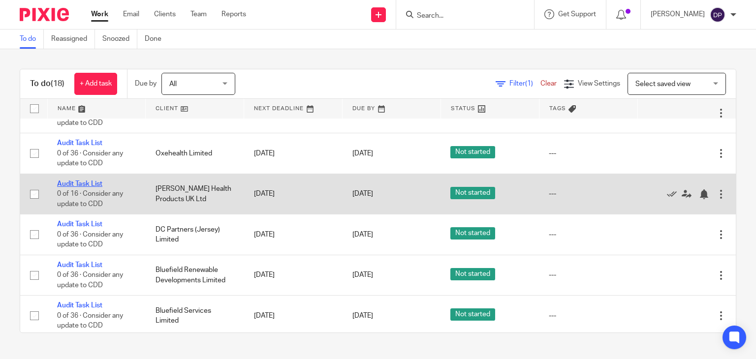
click at [88, 184] on link "Audit Task List" at bounding box center [79, 184] width 45 height 7
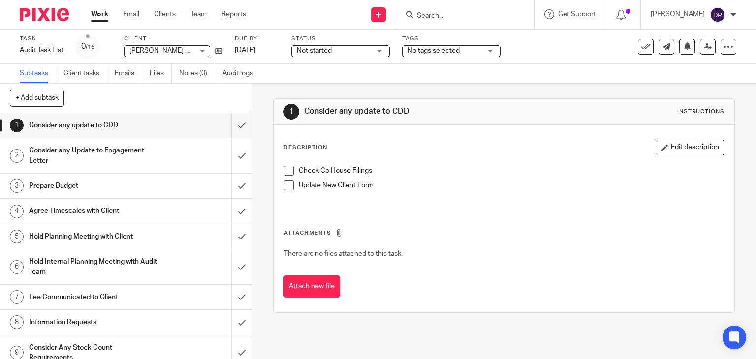
click at [173, 152] on div "Consider any Update to Engagement Letter" at bounding box center [125, 155] width 192 height 25
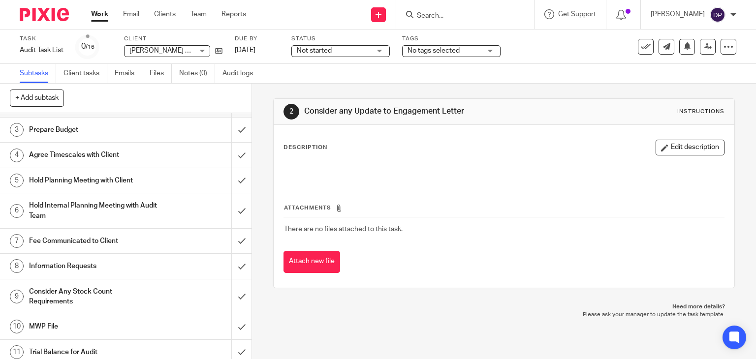
scroll to position [98, 0]
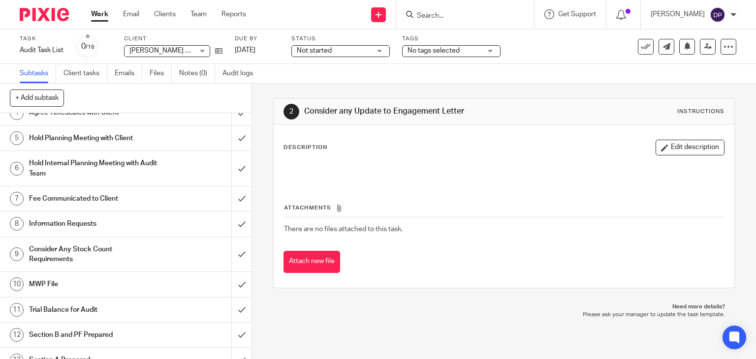
click at [151, 217] on div "Information Requests" at bounding box center [125, 223] width 192 height 15
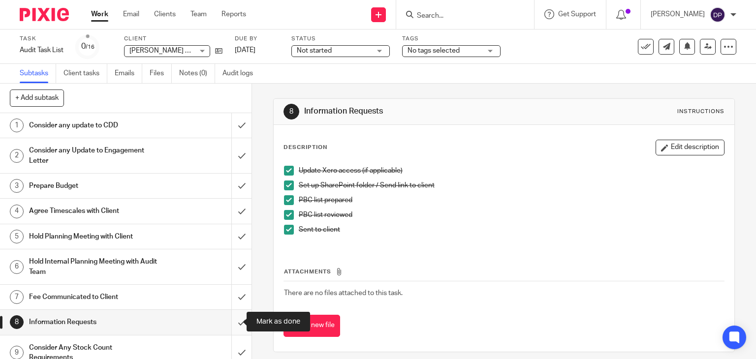
click at [235, 326] on input "submit" at bounding box center [125, 322] width 251 height 25
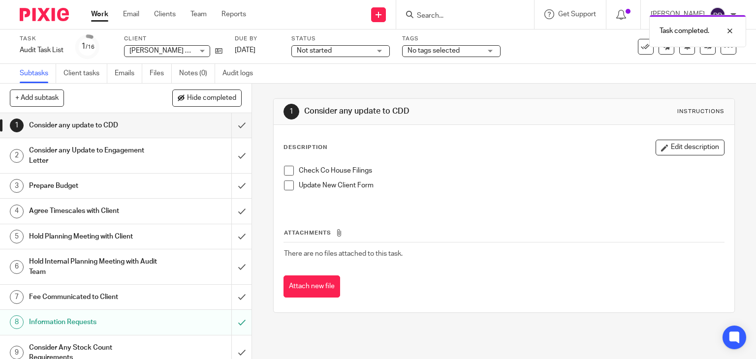
click at [105, 14] on link "Work" at bounding box center [99, 14] width 17 height 10
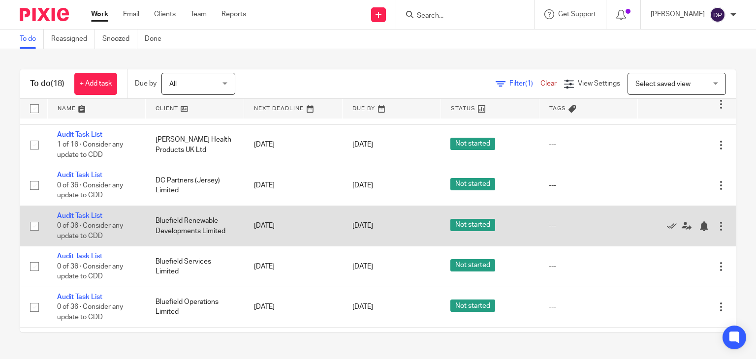
scroll to position [148, 0]
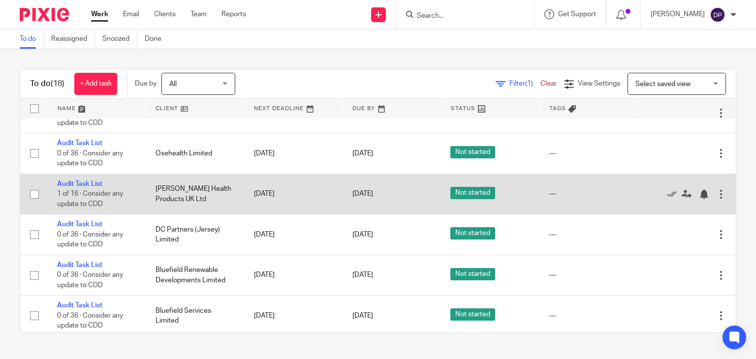
click at [71, 179] on td "Audit Task List 1 of 16 · Consider any update to CDD" at bounding box center [96, 194] width 98 height 40
drag, startPoint x: 70, startPoint y: 185, endPoint x: 177, endPoint y: 194, distance: 107.7
click at [70, 185] on link "Audit Task List" at bounding box center [79, 184] width 45 height 7
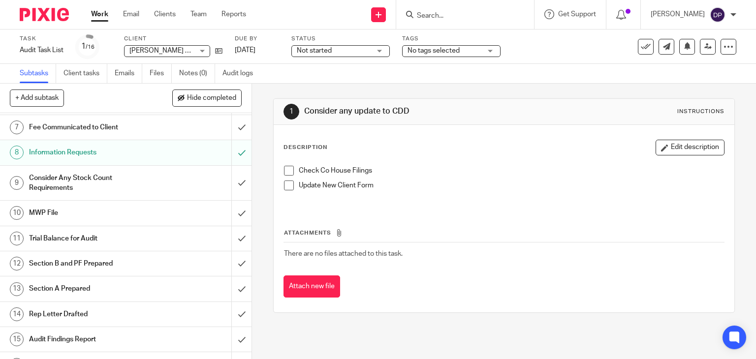
scroll to position [187, 0]
